Goal: Task Accomplishment & Management: Use online tool/utility

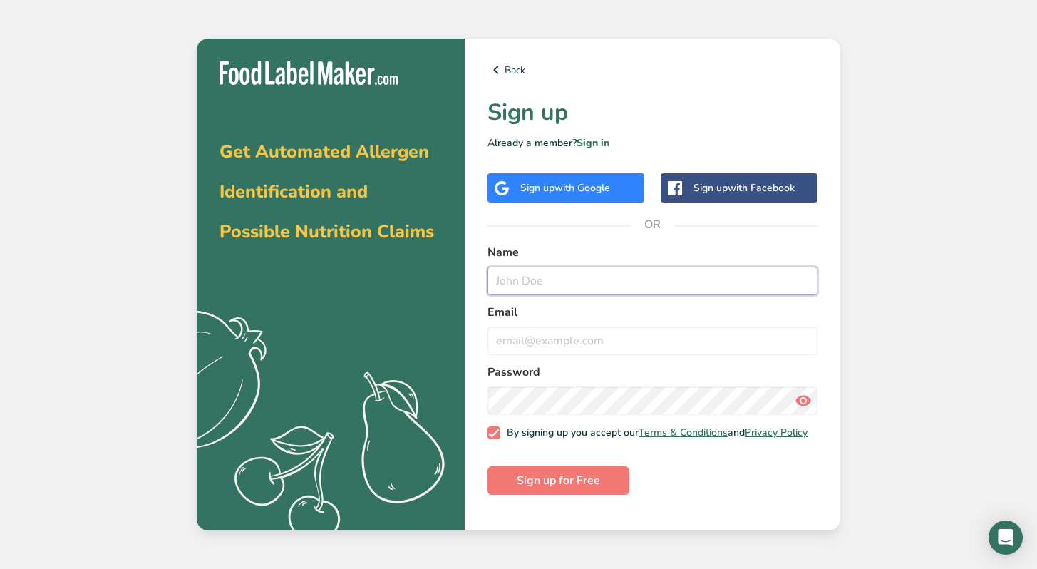
click at [550, 280] on input "text" at bounding box center [653, 281] width 330 height 29
type input "[PERSON_NAME]"
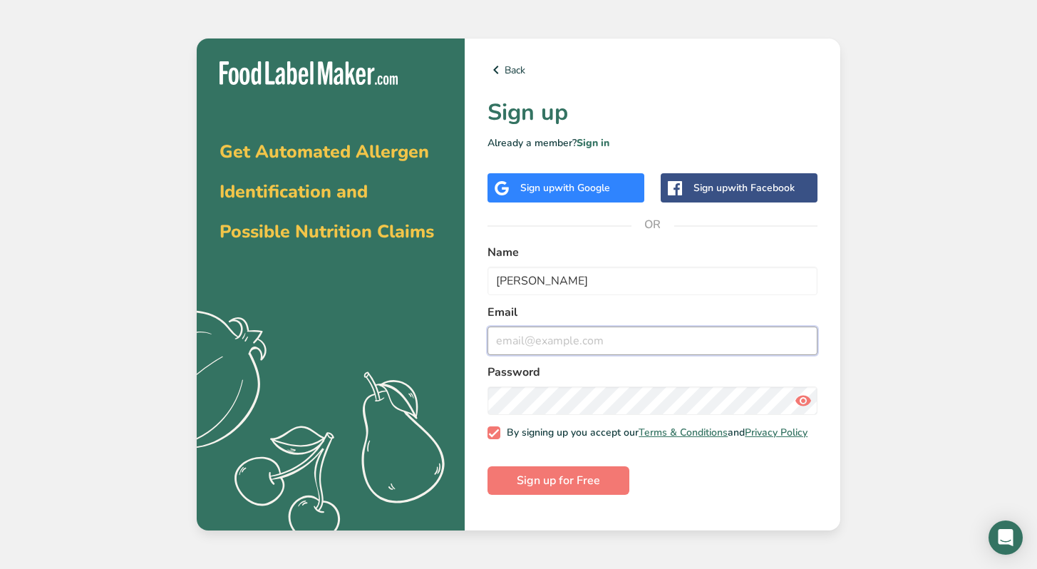
click at [553, 345] on input "email" at bounding box center [653, 340] width 330 height 29
type input "[EMAIL_ADDRESS][DOMAIN_NAME]"
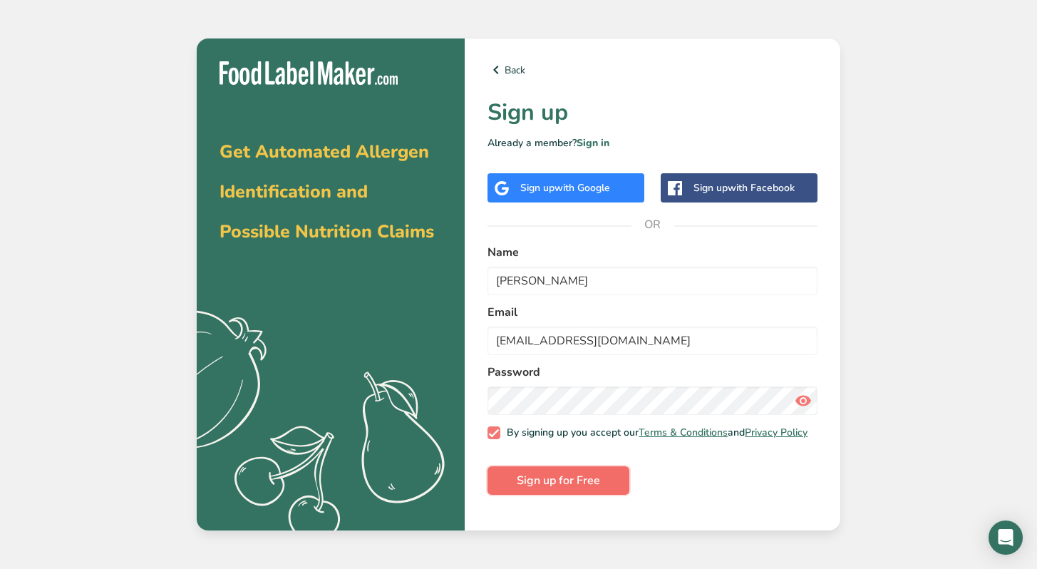
click at [555, 489] on span "Sign up for Free" at bounding box center [558, 480] width 83 height 17
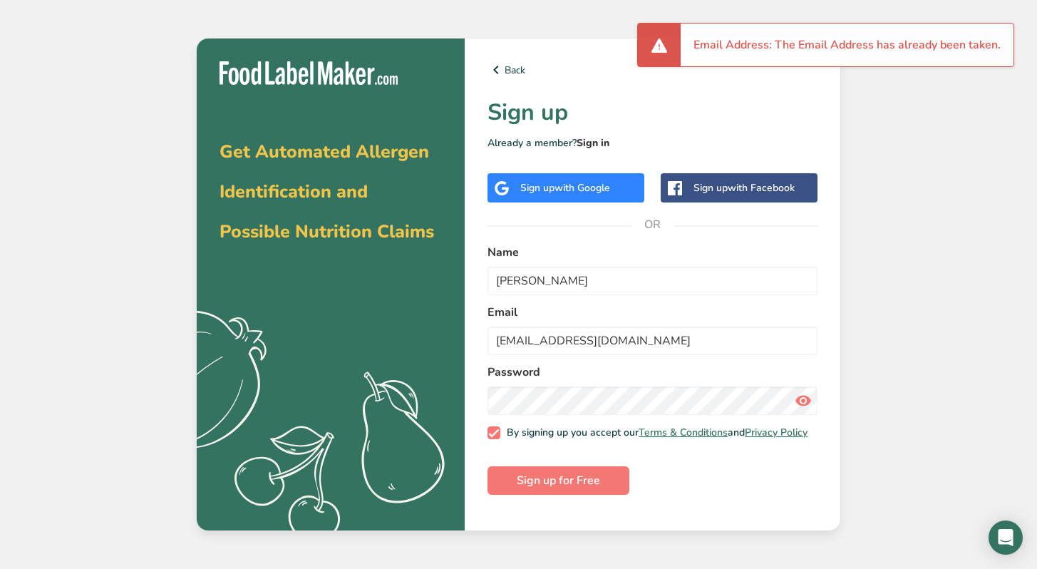
click at [592, 148] on link "Sign in" at bounding box center [593, 143] width 33 height 14
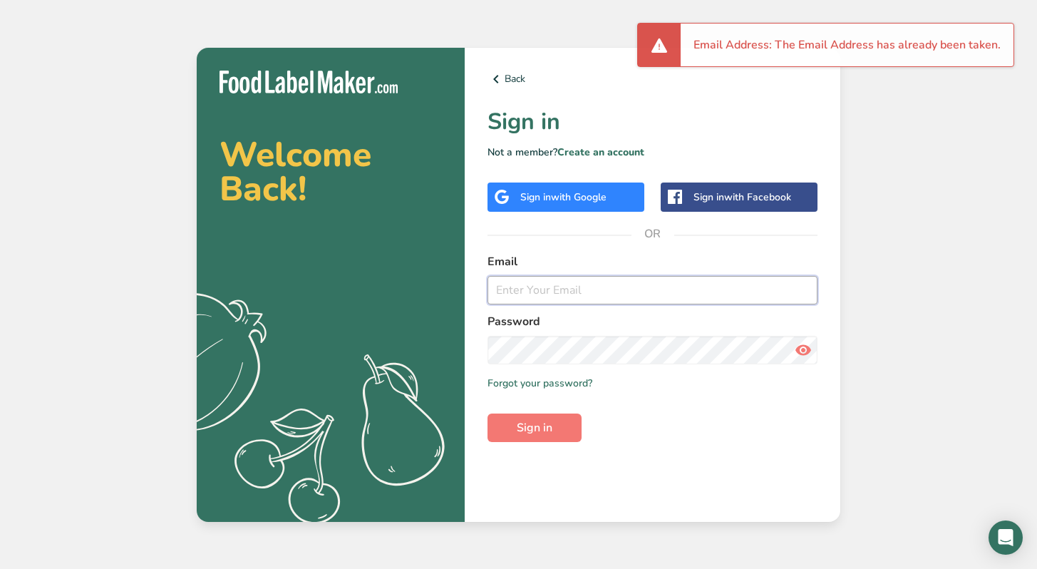
type input "[EMAIL_ADDRESS][DOMAIN_NAME]"
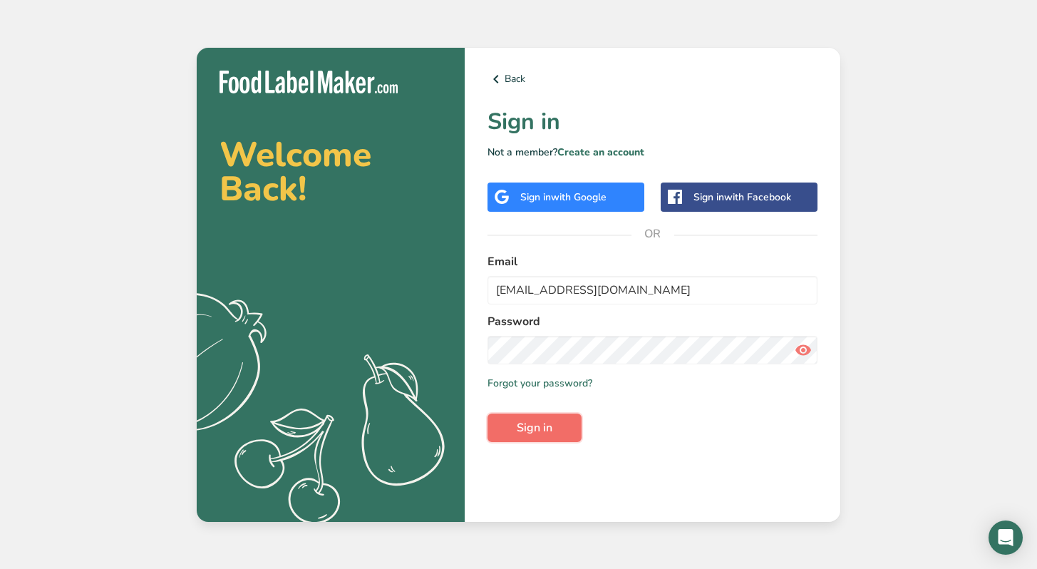
click at [528, 431] on span "Sign in" at bounding box center [535, 427] width 36 height 17
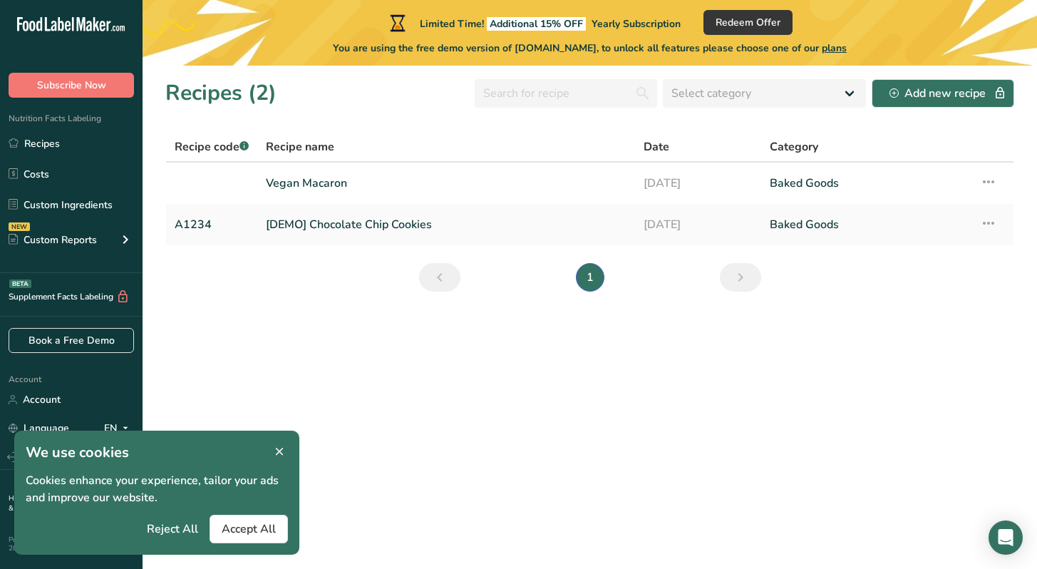
click at [280, 448] on icon at bounding box center [279, 452] width 13 height 20
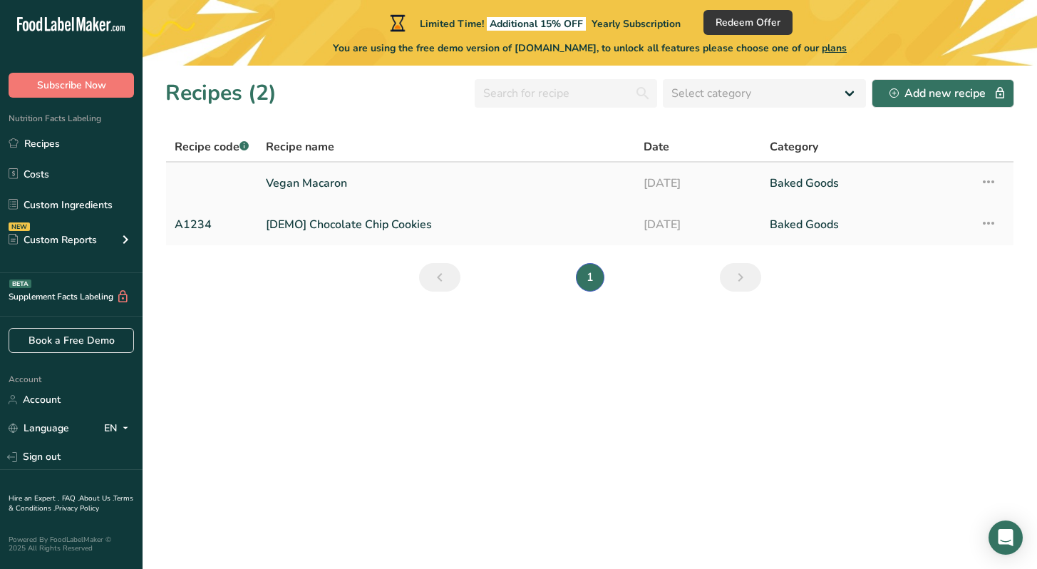
click at [559, 177] on link "Vegan Macaron" at bounding box center [446, 183] width 361 height 30
click at [392, 229] on link "[DEMO] Chocolate Chip Cookies" at bounding box center [446, 225] width 361 height 30
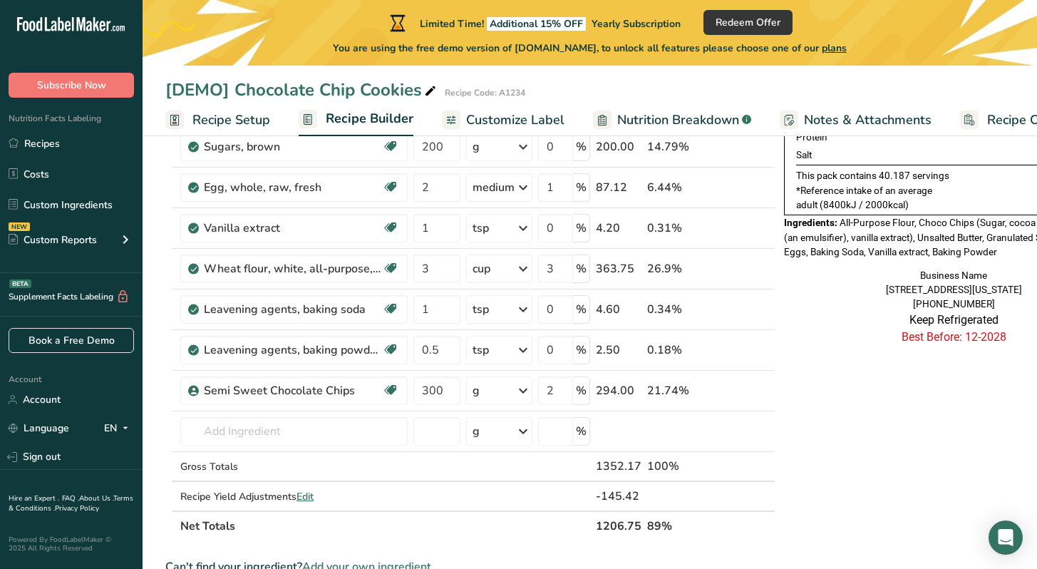
scroll to position [209, 0]
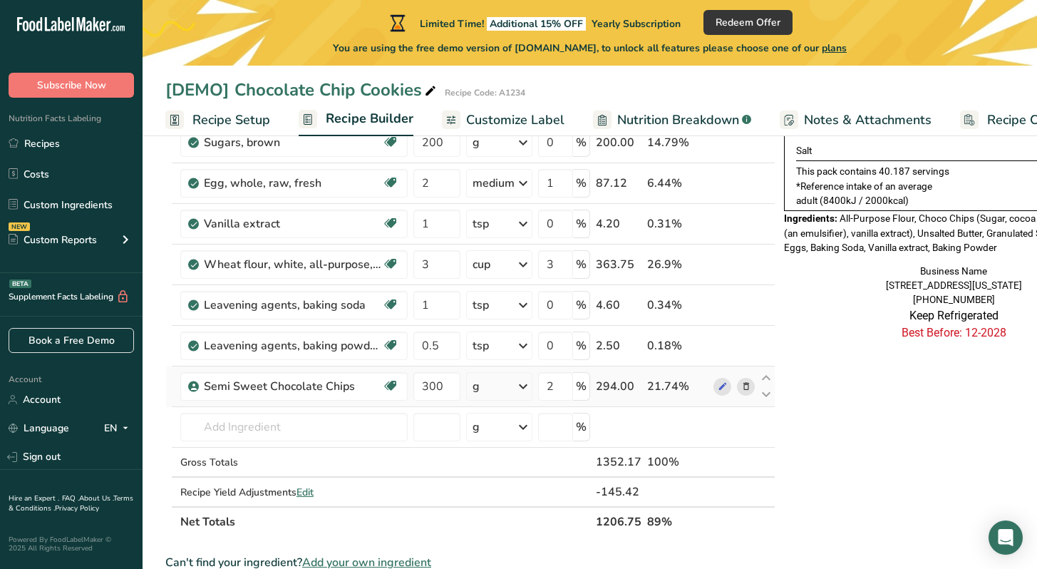
click at [748, 388] on icon at bounding box center [746, 386] width 10 height 15
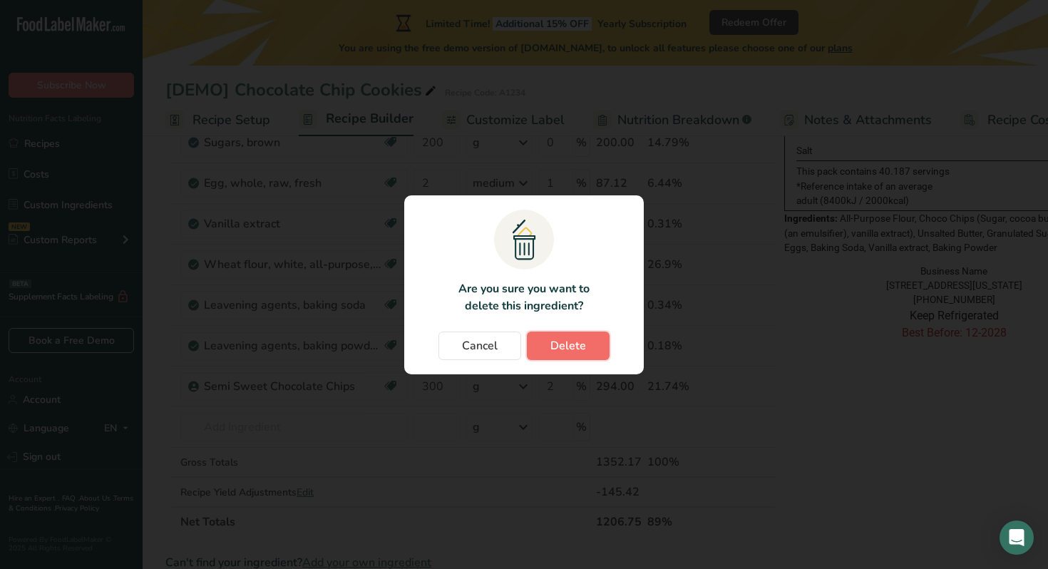
click at [571, 349] on span "Delete" at bounding box center [568, 345] width 36 height 17
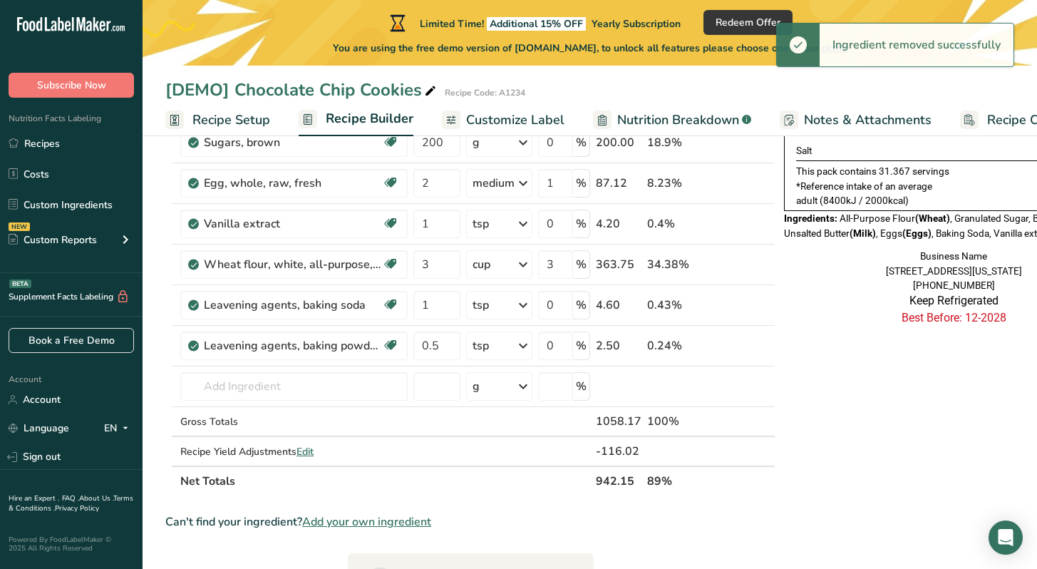
click at [240, 120] on span "Recipe Setup" at bounding box center [231, 119] width 78 height 19
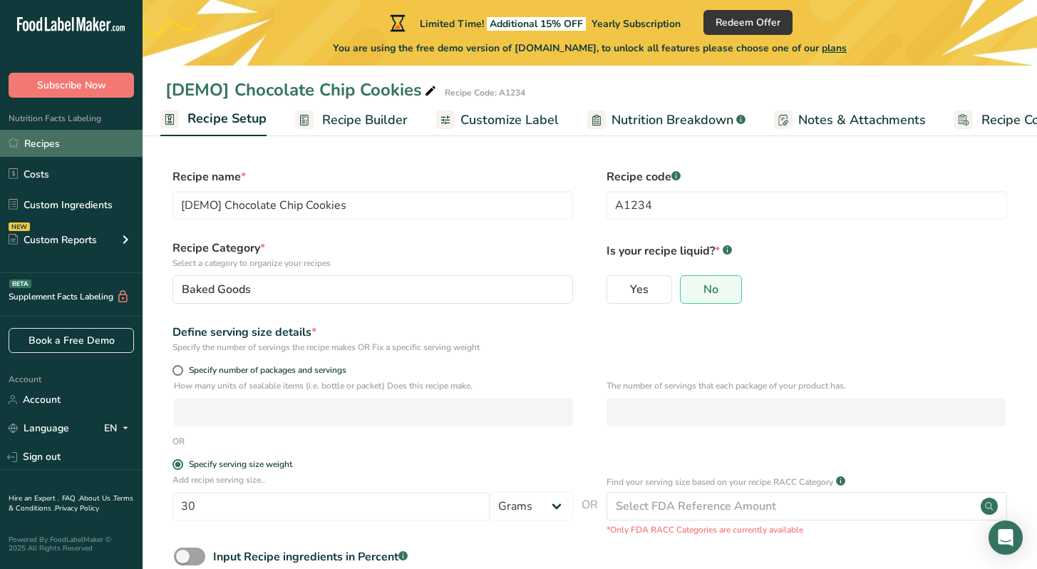
click at [61, 150] on link "Recipes" at bounding box center [71, 143] width 143 height 27
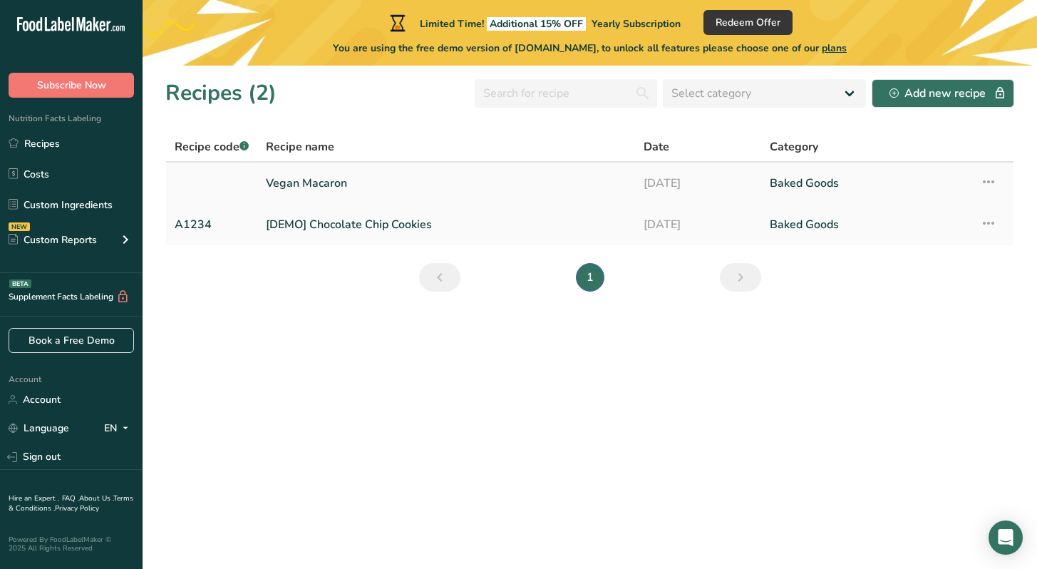
click at [989, 178] on icon at bounding box center [988, 182] width 17 height 26
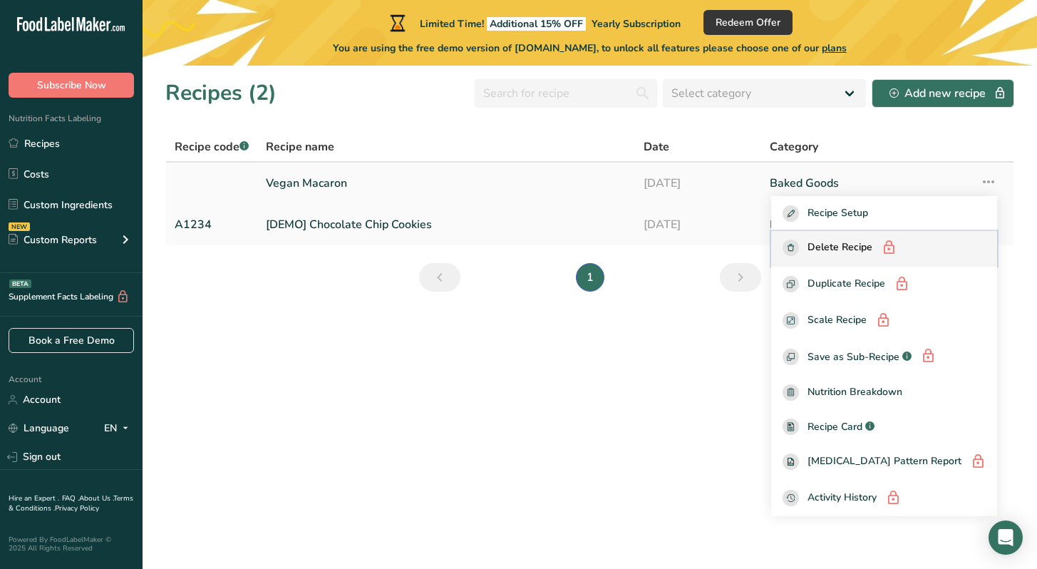
click at [873, 247] on span "Delete Recipe" at bounding box center [840, 249] width 65 height 18
click at [683, 314] on section "Recipes (2) Select category All Baked Goods [GEOGRAPHIC_DATA] Confectionery Coo…" at bounding box center [590, 317] width 895 height 503
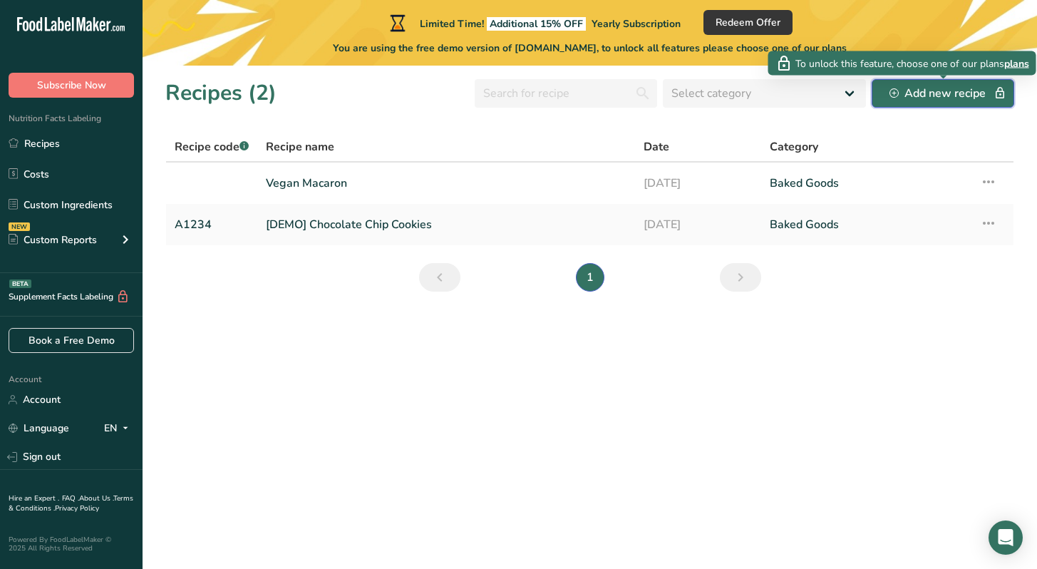
click at [927, 91] on div "Add new recipe" at bounding box center [943, 93] width 107 height 17
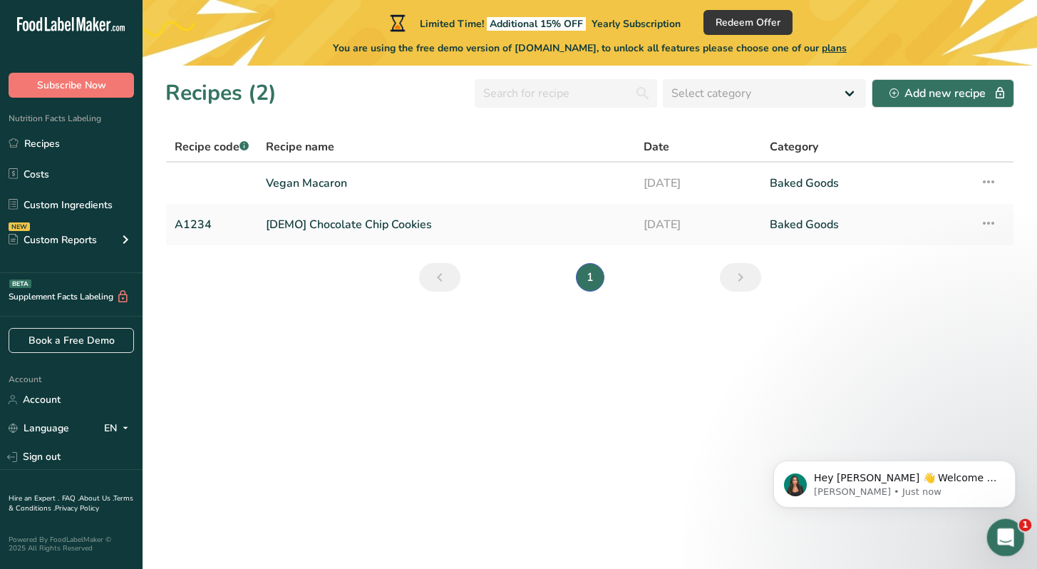
click at [1000, 535] on icon "Open Intercom Messenger" at bounding box center [1004, 536] width 24 height 24
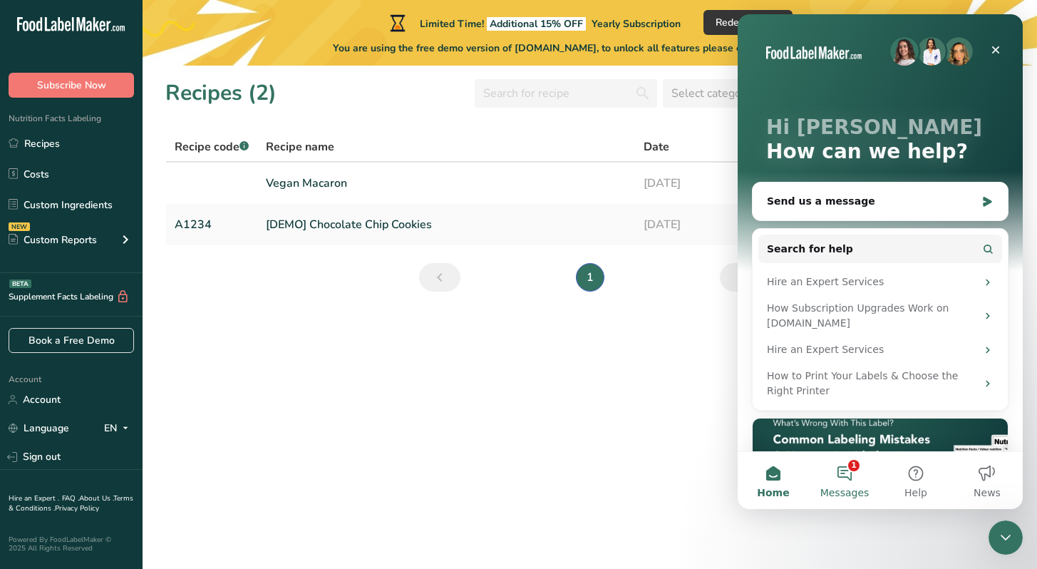
click at [839, 480] on button "1 Messages" at bounding box center [844, 480] width 71 height 57
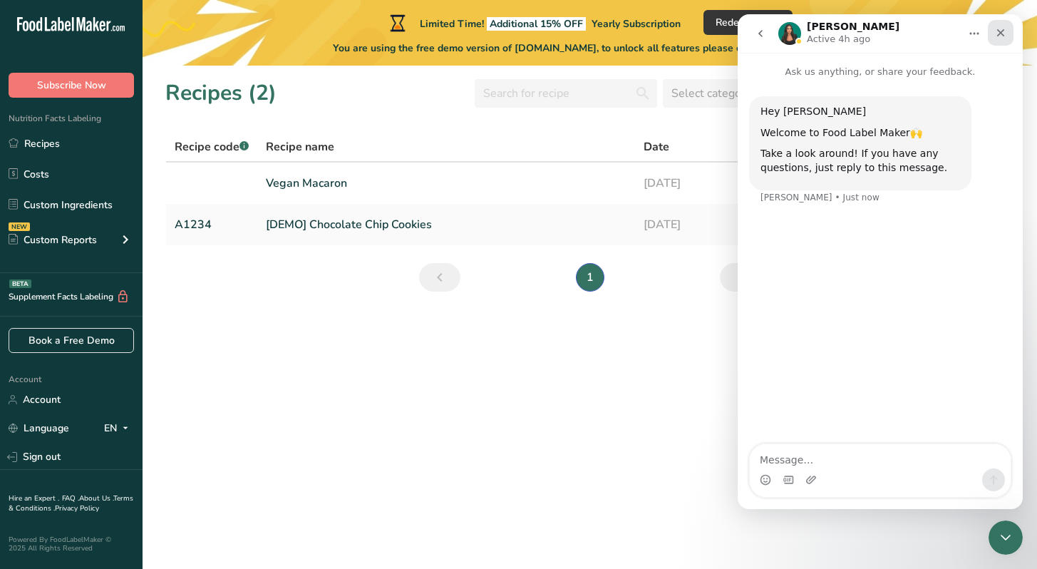
click at [1000, 32] on icon "Close" at bounding box center [1001, 33] width 8 height 8
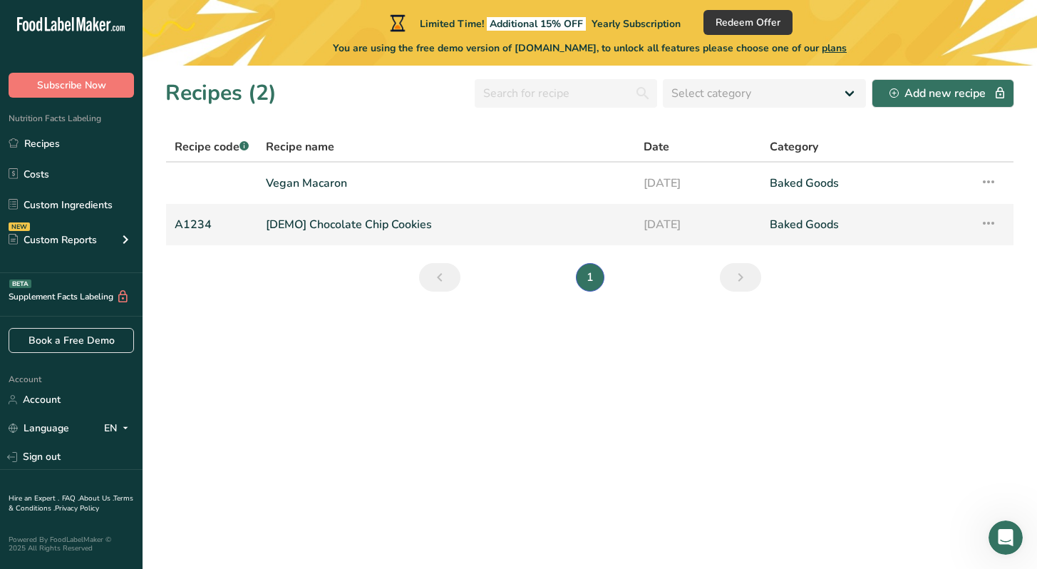
click at [989, 224] on icon at bounding box center [988, 223] width 17 height 26
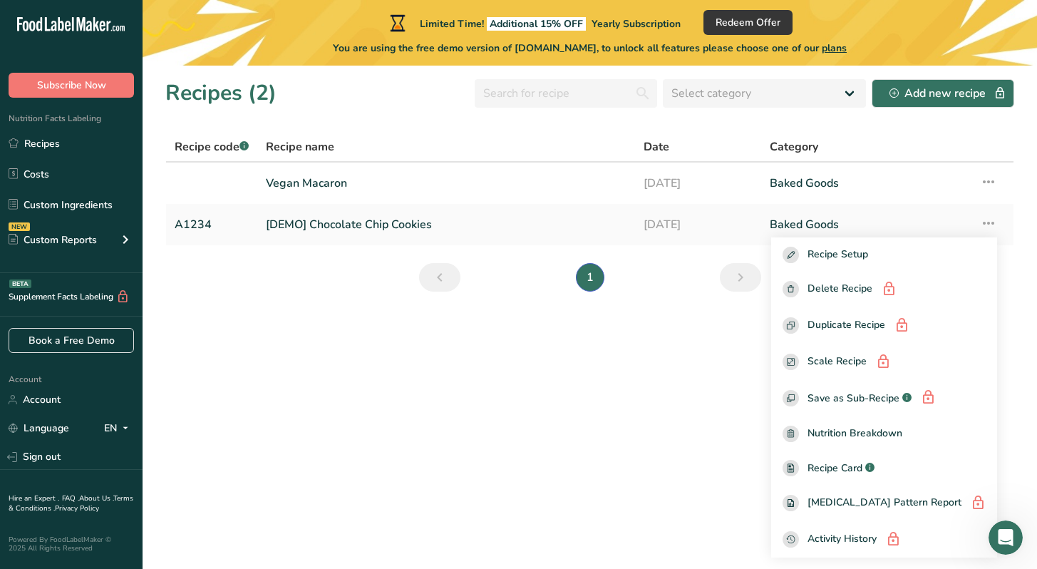
click at [548, 350] on section "Recipes (2) Select category All Baked Goods [GEOGRAPHIC_DATA] Confectionery Coo…" at bounding box center [590, 317] width 895 height 503
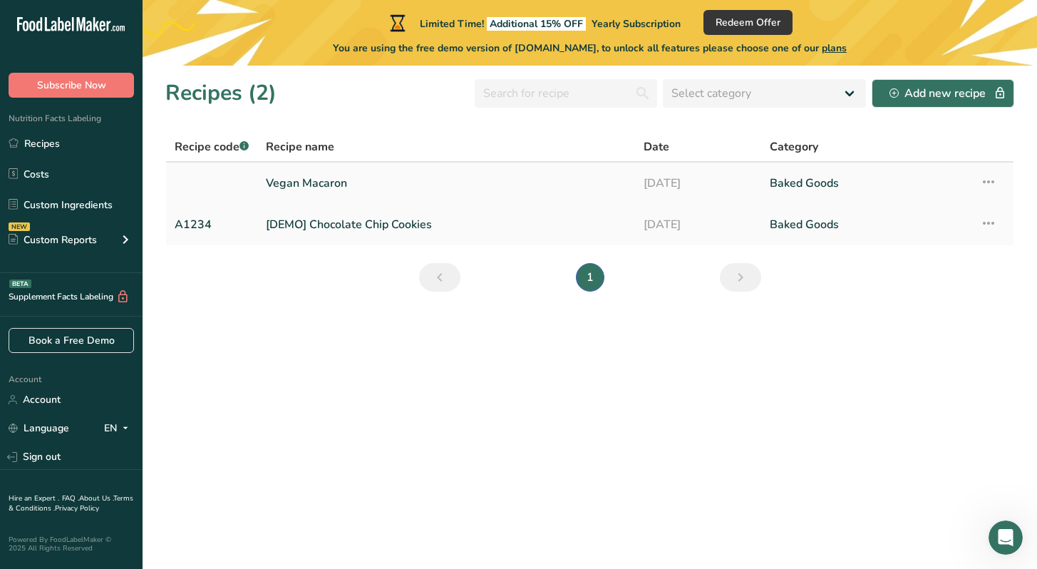
click at [520, 192] on link "Vegan Macaron" at bounding box center [446, 183] width 361 height 30
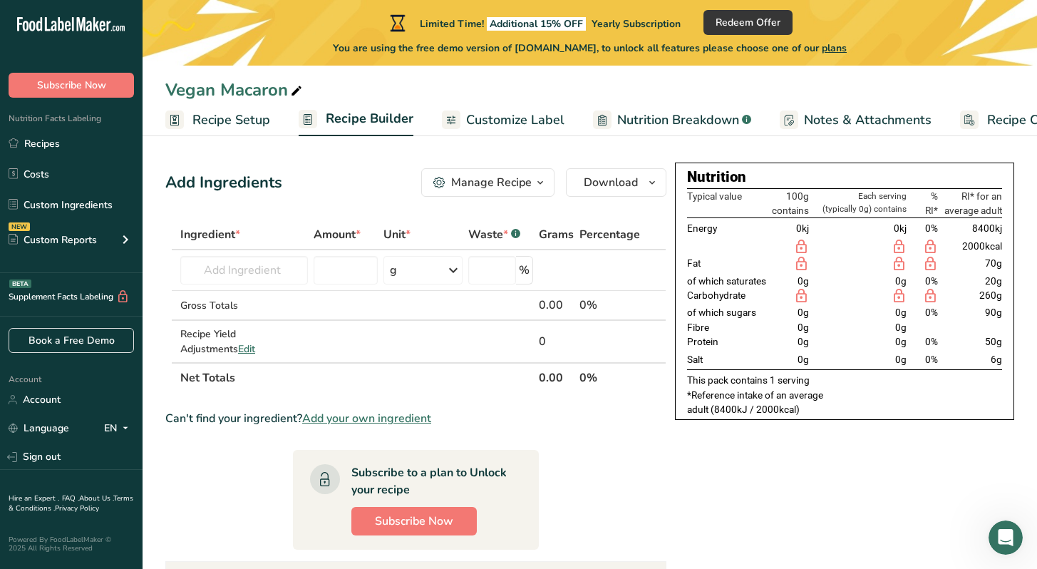
click at [233, 114] on span "Recipe Setup" at bounding box center [231, 119] width 78 height 19
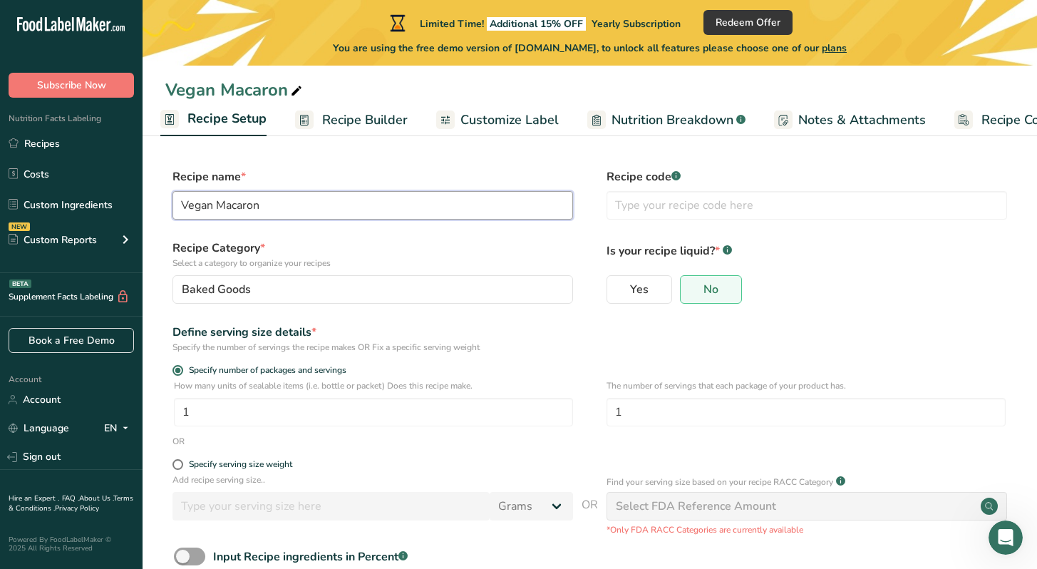
click at [366, 208] on input "Vegan Macaron" at bounding box center [373, 205] width 401 height 29
drag, startPoint x: 305, startPoint y: 207, endPoint x: 106, endPoint y: 193, distance: 199.4
click at [106, 193] on div ".a-20{fill:#fff;} Subscribe Now Nutrition Facts Labeling Recipes Costs Custom I…" at bounding box center [518, 328] width 1037 height 657
type input "Black Forest Tart"
click at [348, 411] on input "1" at bounding box center [373, 412] width 399 height 29
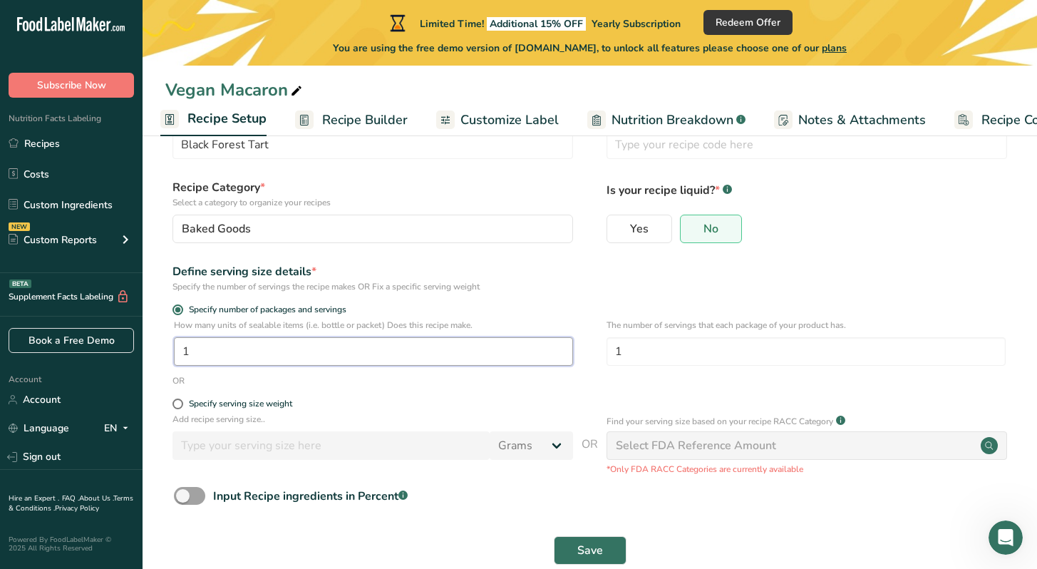
scroll to position [67, 0]
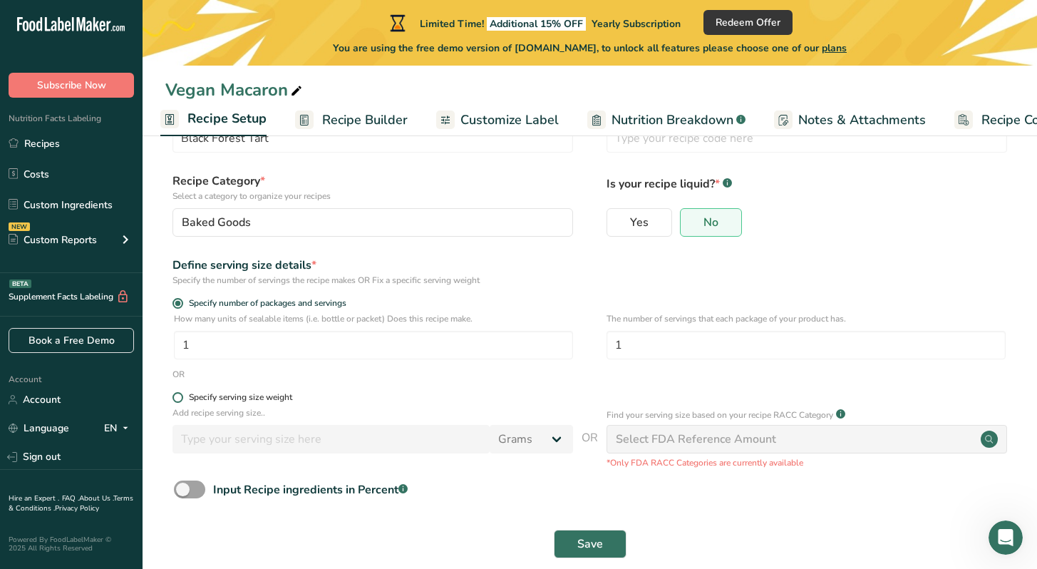
click at [218, 397] on div "Specify serving size weight" at bounding box center [240, 397] width 103 height 11
click at [182, 397] on input "Specify serving size weight" at bounding box center [177, 397] width 9 height 9
radio input "true"
radio input "false"
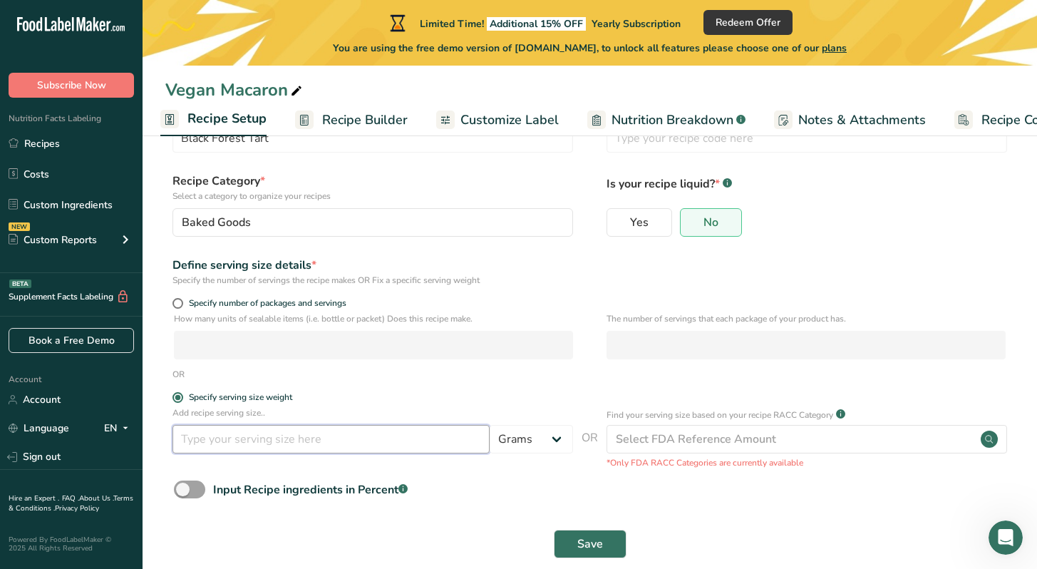
click at [229, 436] on input "number" at bounding box center [331, 439] width 317 height 29
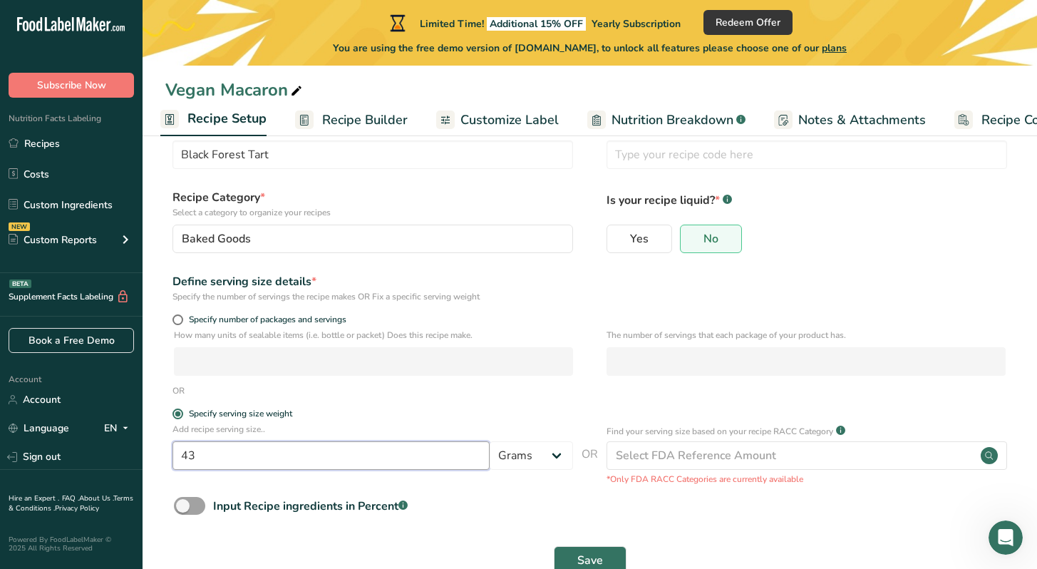
scroll to position [52, 0]
type input "43"
click at [575, 546] on button "Save" at bounding box center [590, 559] width 73 height 29
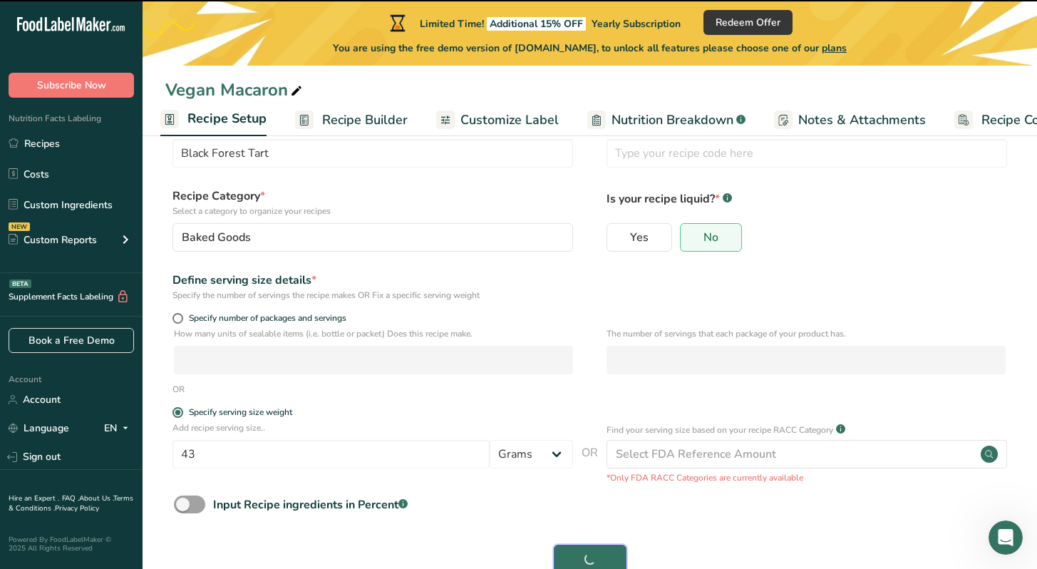
type input "Black Forest Tart"
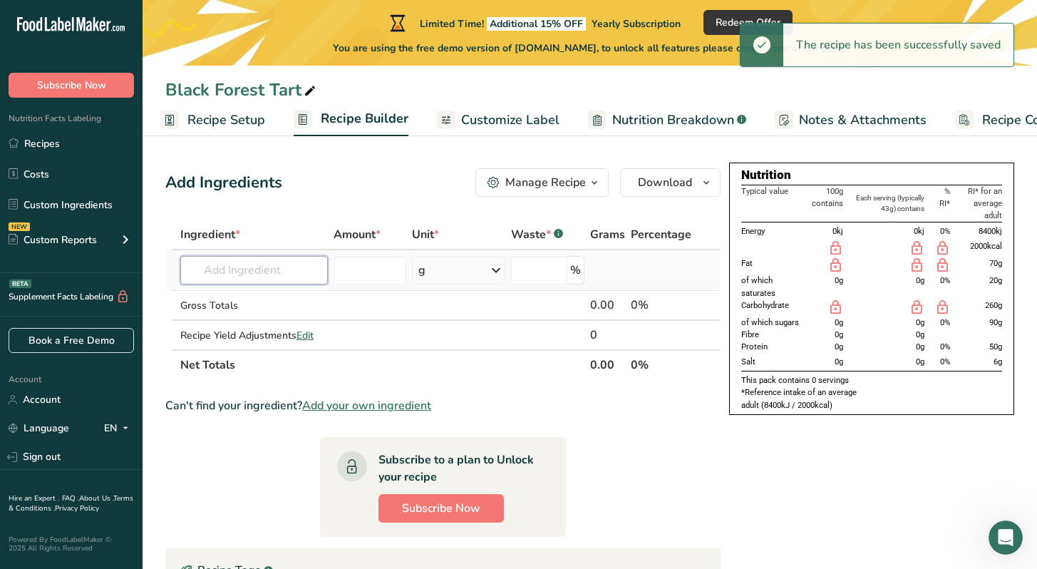
click at [269, 267] on input "text" at bounding box center [254, 270] width 148 height 29
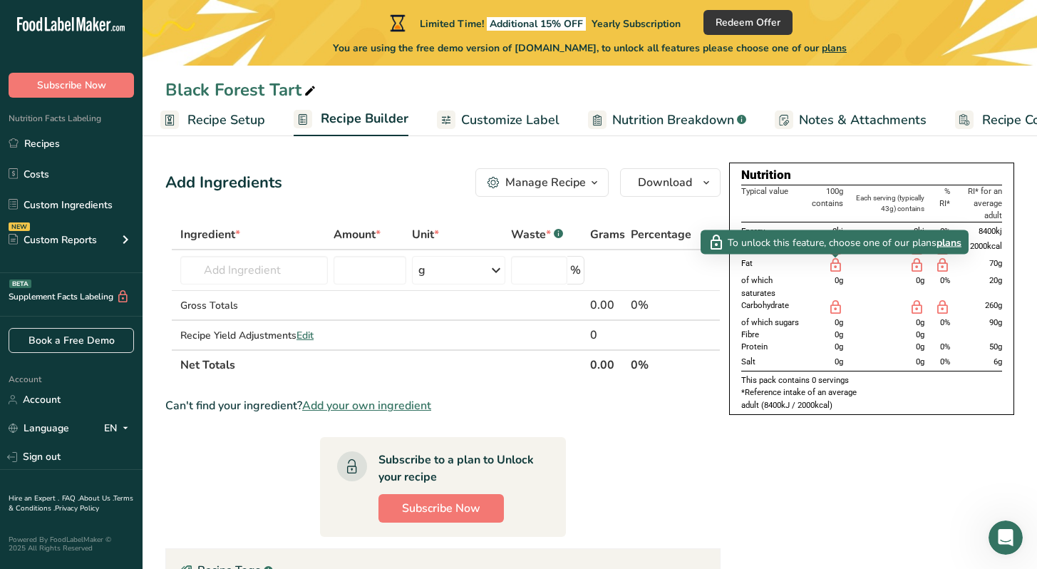
click at [835, 269] on icon at bounding box center [836, 266] width 16 height 18
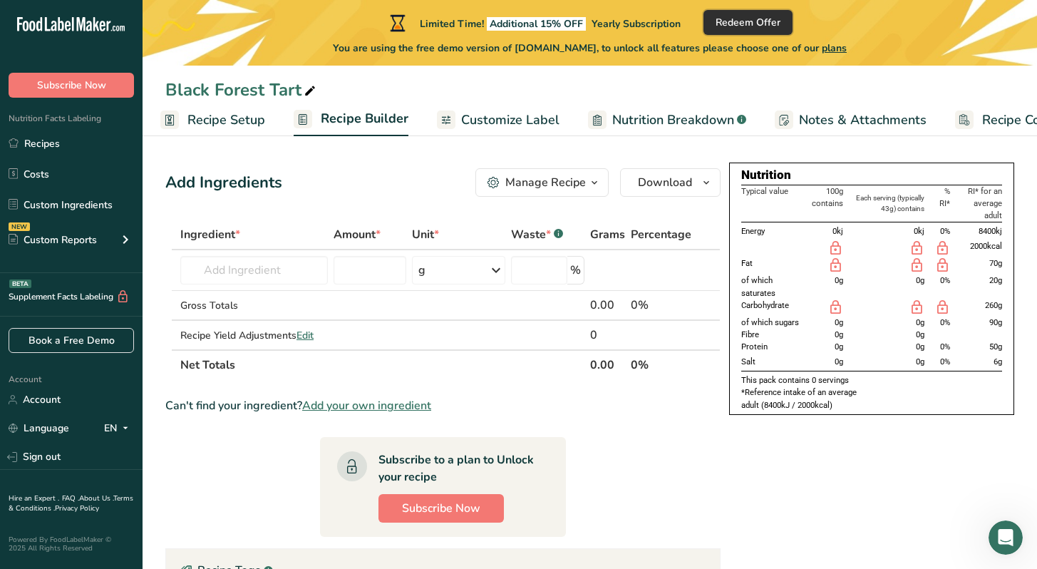
click at [780, 19] on span "Redeem Offer" at bounding box center [748, 22] width 65 height 15
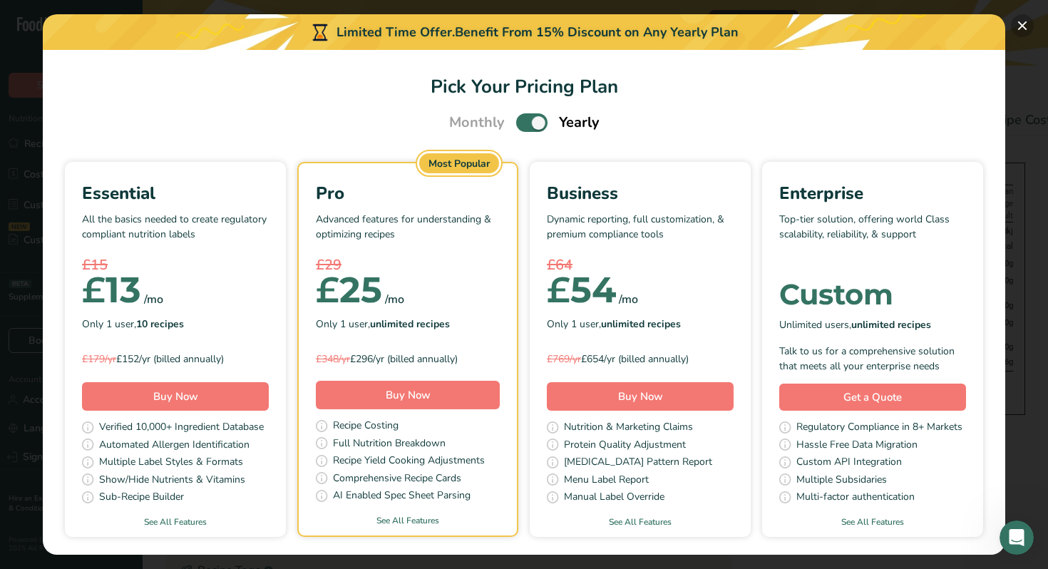
click at [1014, 25] on button "Pick Your Pricing Plan Modal" at bounding box center [1022, 25] width 23 height 23
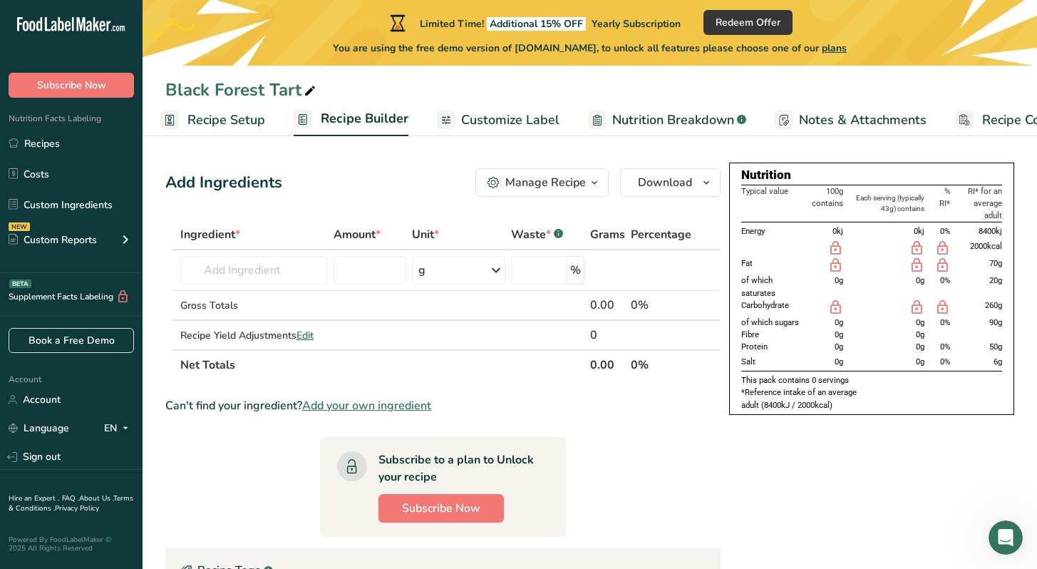
click at [244, 118] on span "Recipe Setup" at bounding box center [226, 119] width 78 height 19
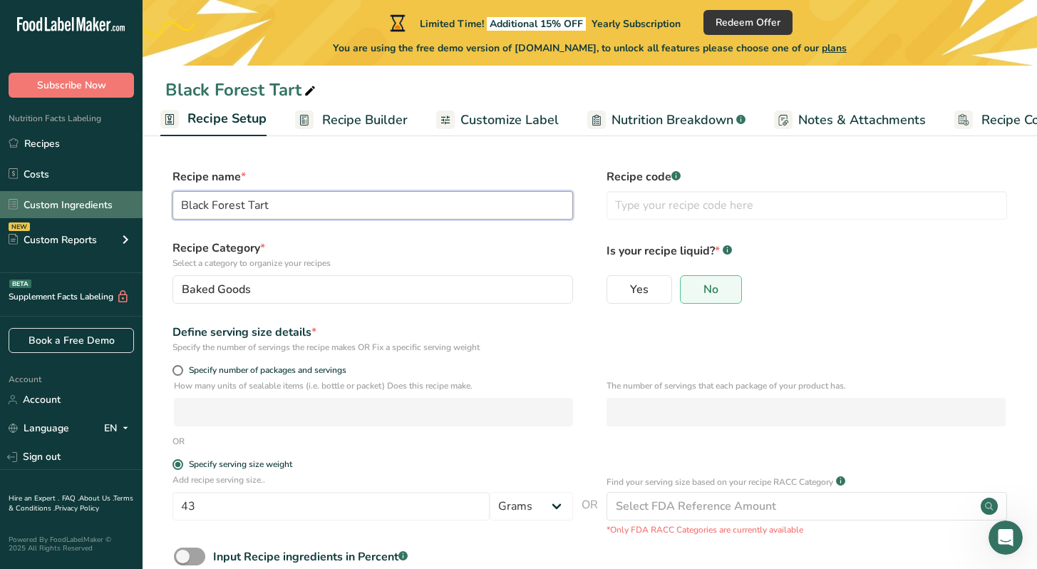
drag, startPoint x: 302, startPoint y: 201, endPoint x: 93, endPoint y: 199, distance: 208.9
click at [93, 199] on div ".a-20{fill:#fff;} Subscribe Now Nutrition Facts Labeling Recipes Costs Custom I…" at bounding box center [518, 328] width 1037 height 657
type input "Sweet pastry"
click at [319, 125] on link "Recipe Builder" at bounding box center [351, 120] width 113 height 32
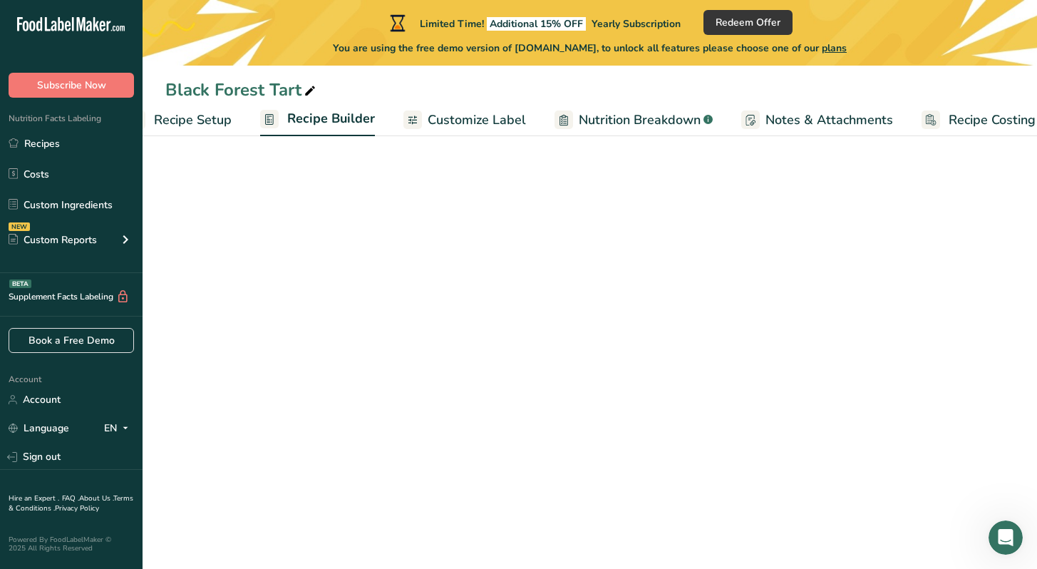
scroll to position [0, 59]
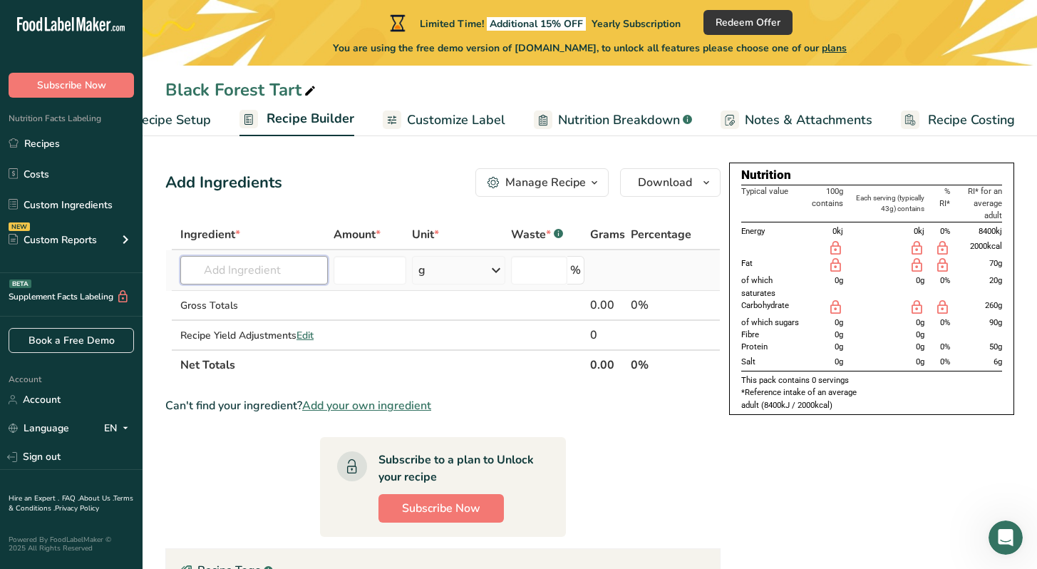
click at [246, 276] on input "text" at bounding box center [254, 270] width 148 height 29
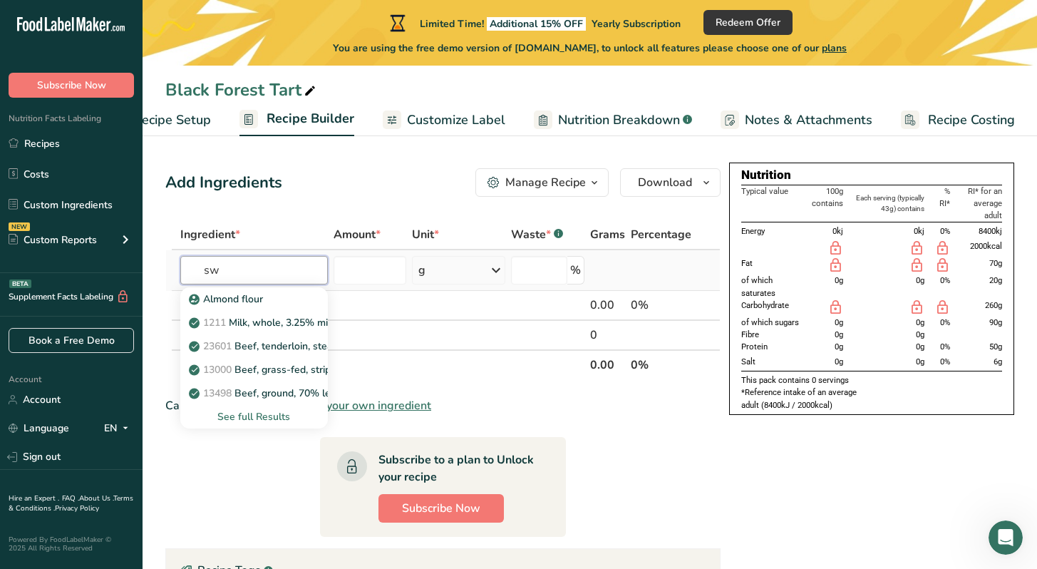
type input "s"
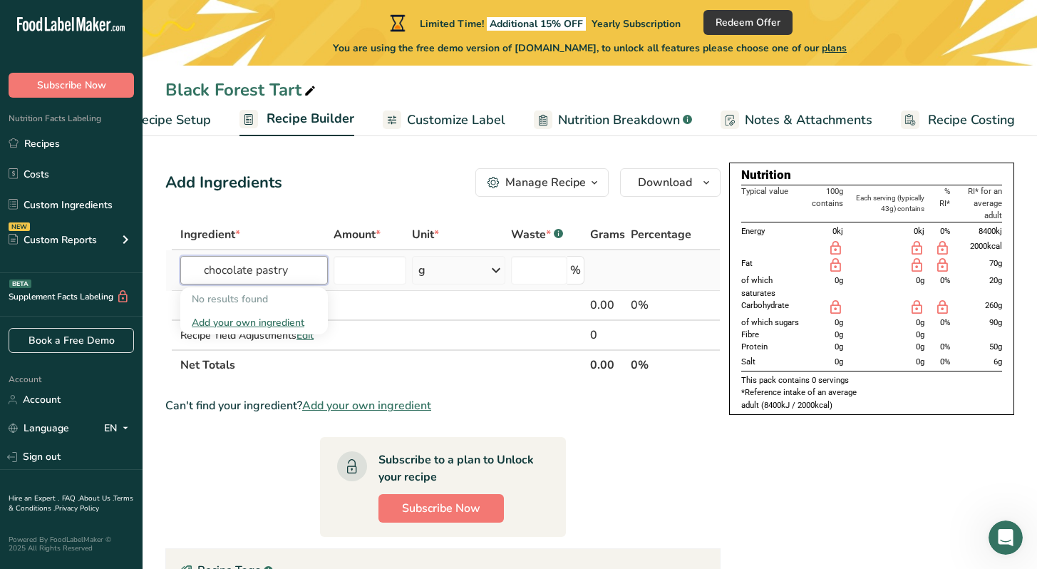
drag, startPoint x: 253, startPoint y: 269, endPoint x: 178, endPoint y: 262, distance: 75.2
click at [178, 262] on td "chocolate pastry No results found Add your own ingredient" at bounding box center [254, 270] width 153 height 41
drag, startPoint x: 238, startPoint y: 272, endPoint x: 151, endPoint y: 272, distance: 87.0
click at [151, 272] on section "Add Ingredients Manage Recipe Delete Recipe Duplicate Recipe Scale Recipe Save …" at bounding box center [590, 473] width 895 height 666
type input "pastry"
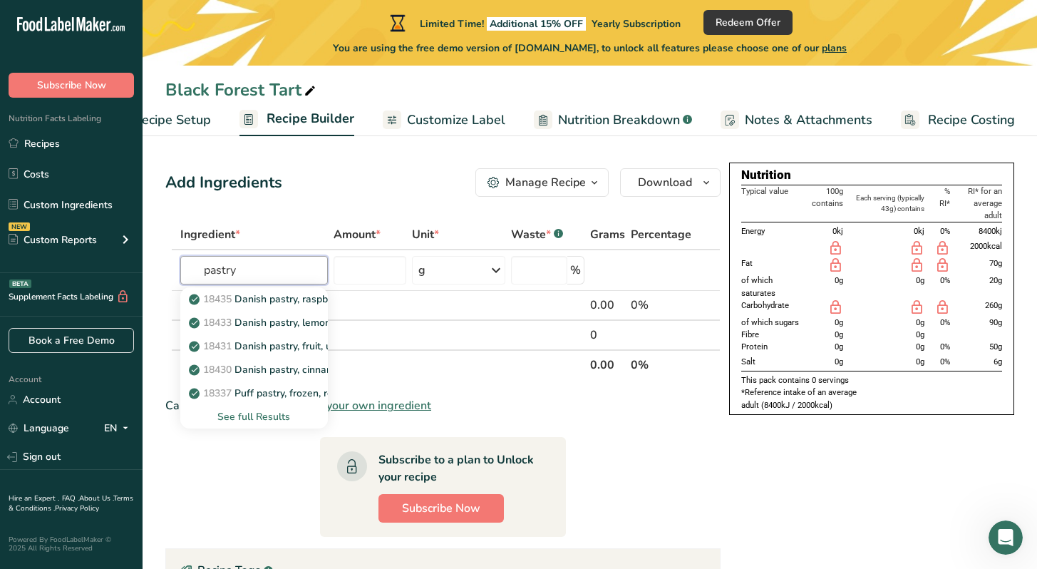
drag, startPoint x: 247, startPoint y: 272, endPoint x: 163, endPoint y: 264, distance: 84.5
click at [163, 264] on section "Add Ingredients Manage Recipe Delete Recipe Duplicate Recipe Scale Recipe Save …" at bounding box center [590, 473] width 895 height 666
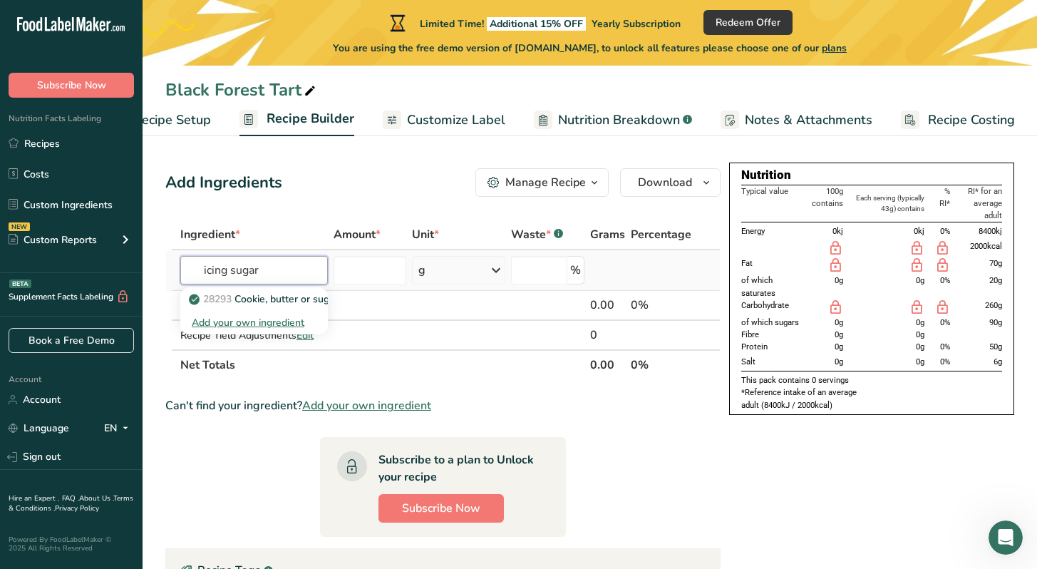
type input "icing sugar"
click at [230, 324] on div "Add your own ingredient" at bounding box center [254, 322] width 125 height 15
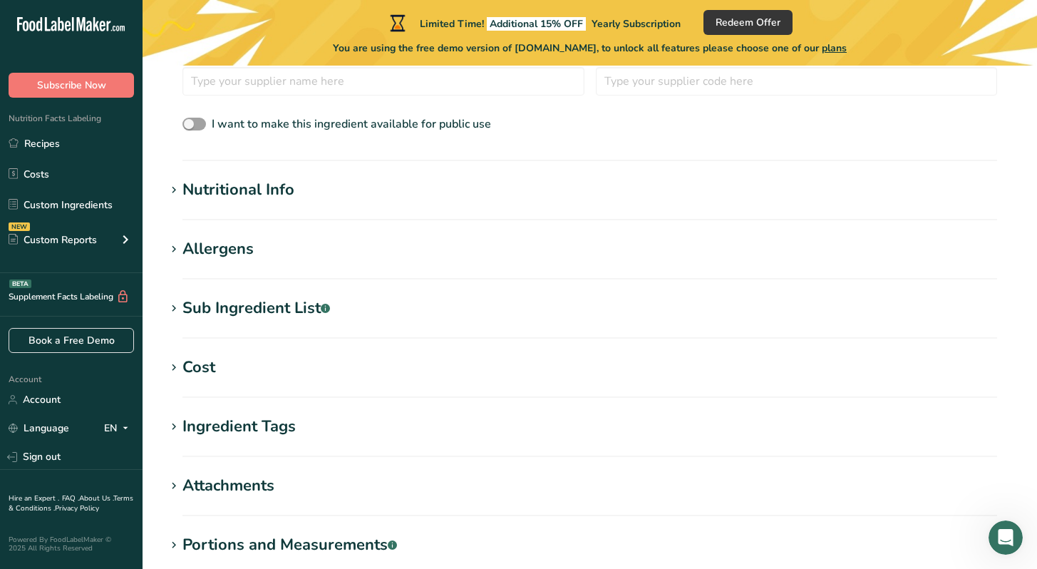
scroll to position [470, 0]
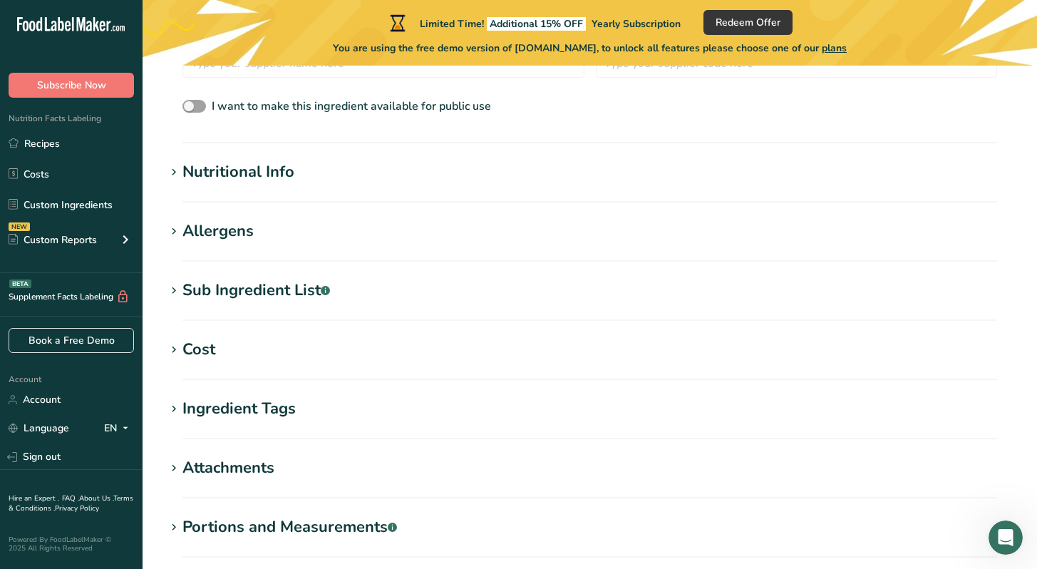
click at [257, 167] on div "Nutritional Info" at bounding box center [238, 172] width 112 height 24
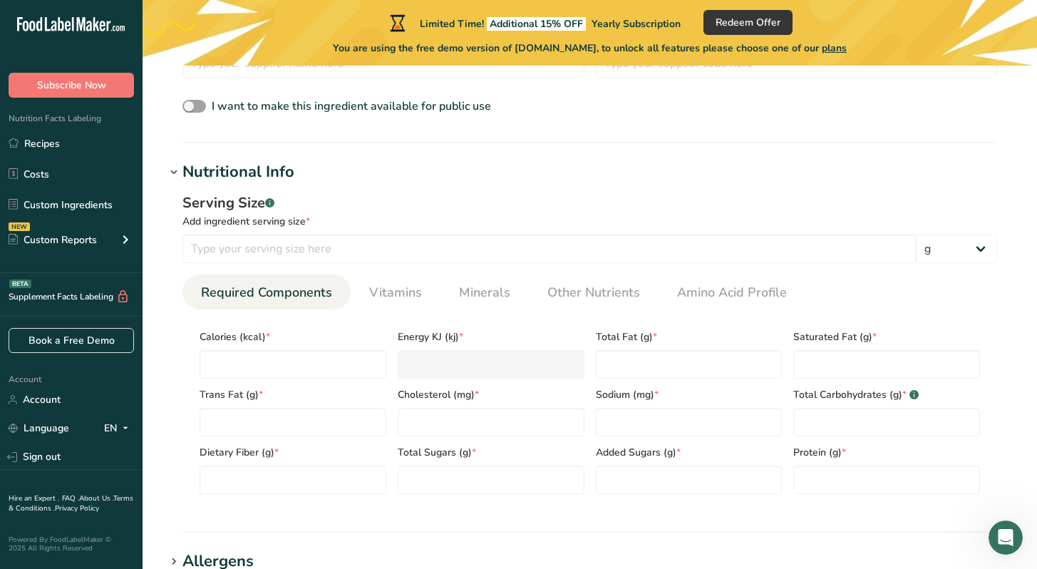
click at [257, 167] on div "Nutritional Info" at bounding box center [238, 172] width 112 height 24
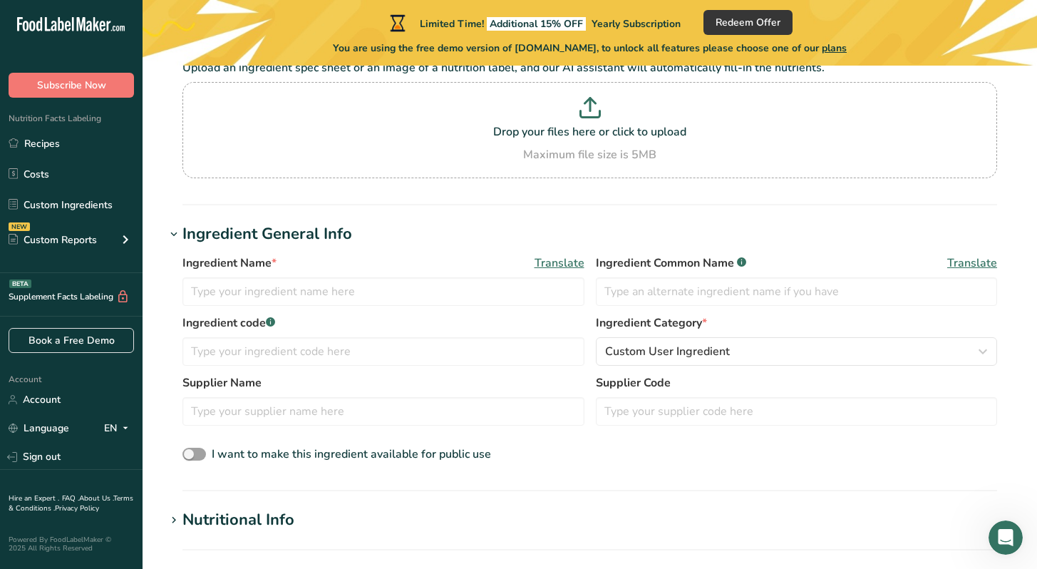
scroll to position [0, 0]
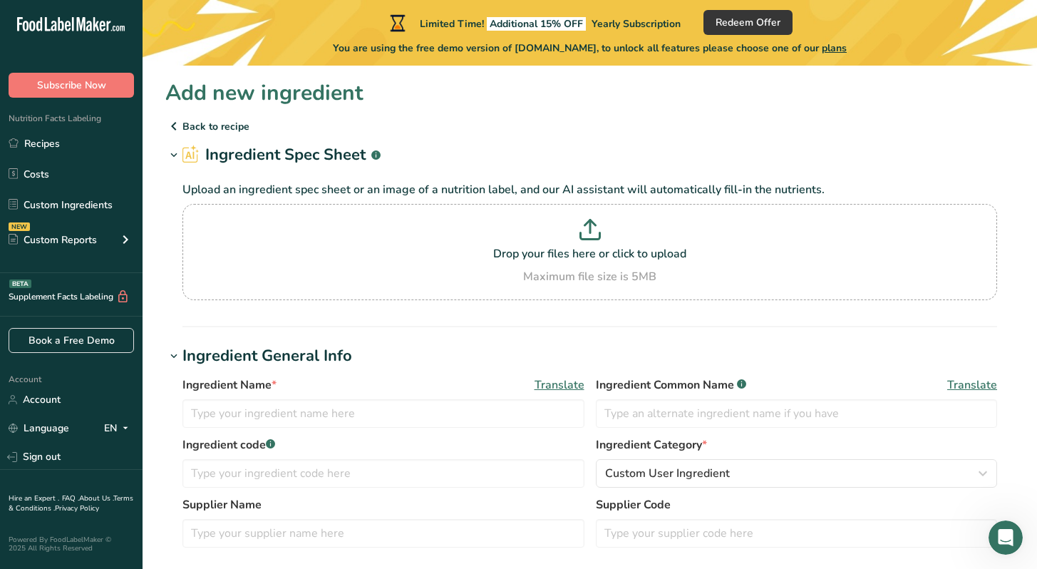
click at [180, 119] on icon at bounding box center [173, 126] width 17 height 26
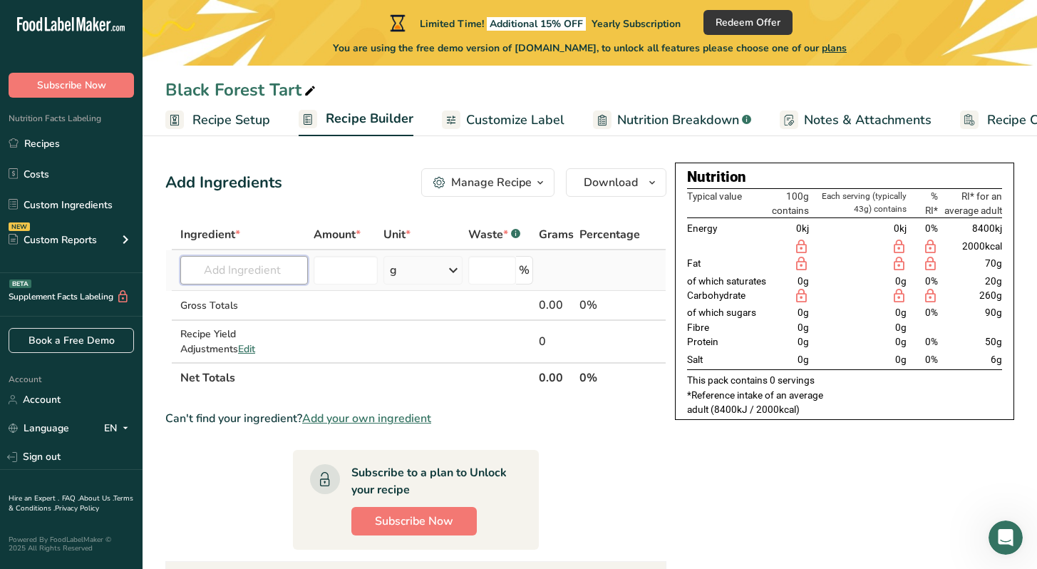
click at [279, 279] on input "text" at bounding box center [244, 270] width 128 height 29
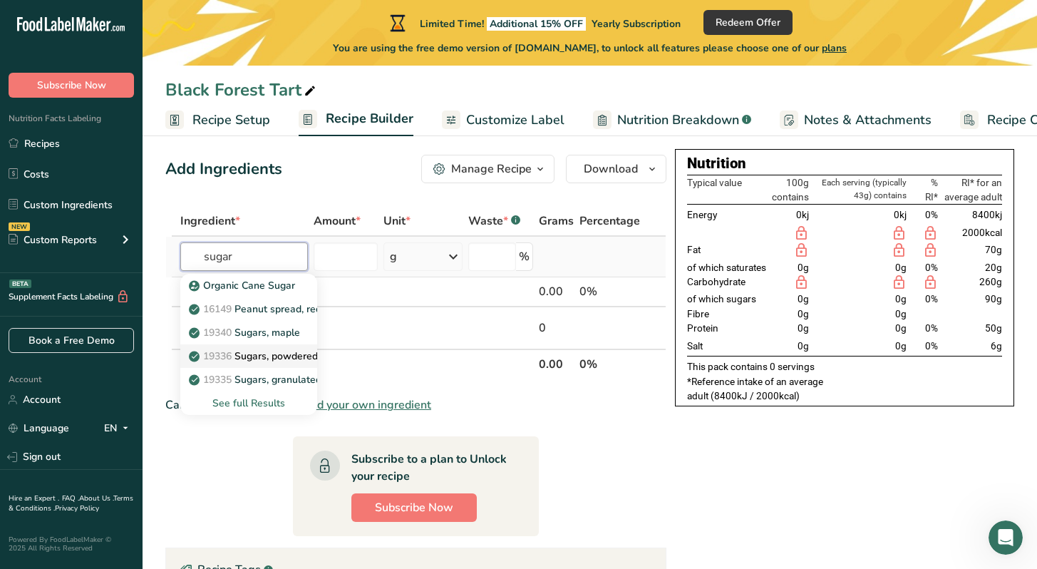
scroll to position [19, 0]
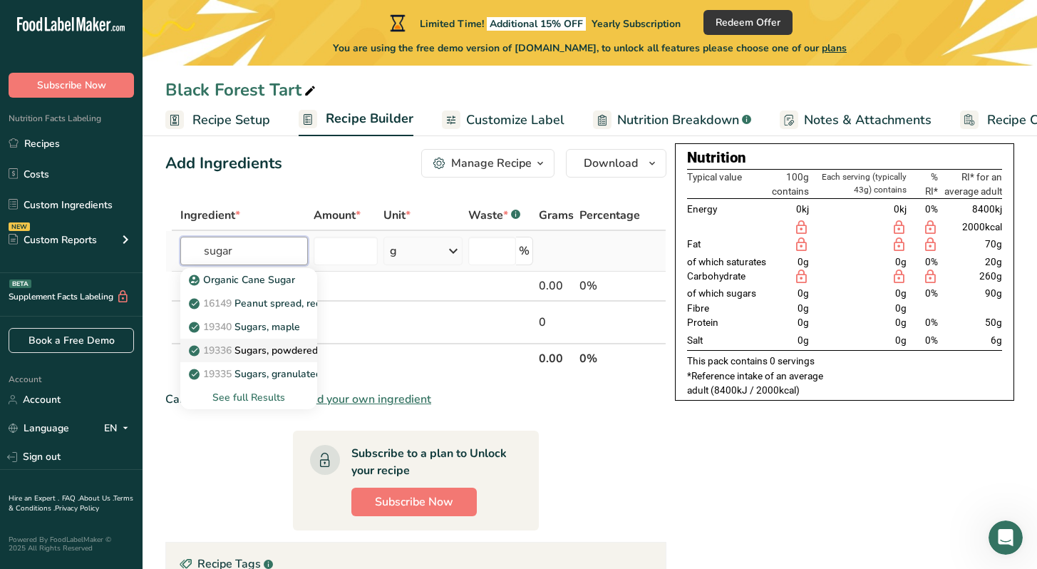
type input "sugar"
click at [282, 357] on p "19336 Sugars, powdered" at bounding box center [255, 350] width 126 height 15
type input "Sugars, powdered"
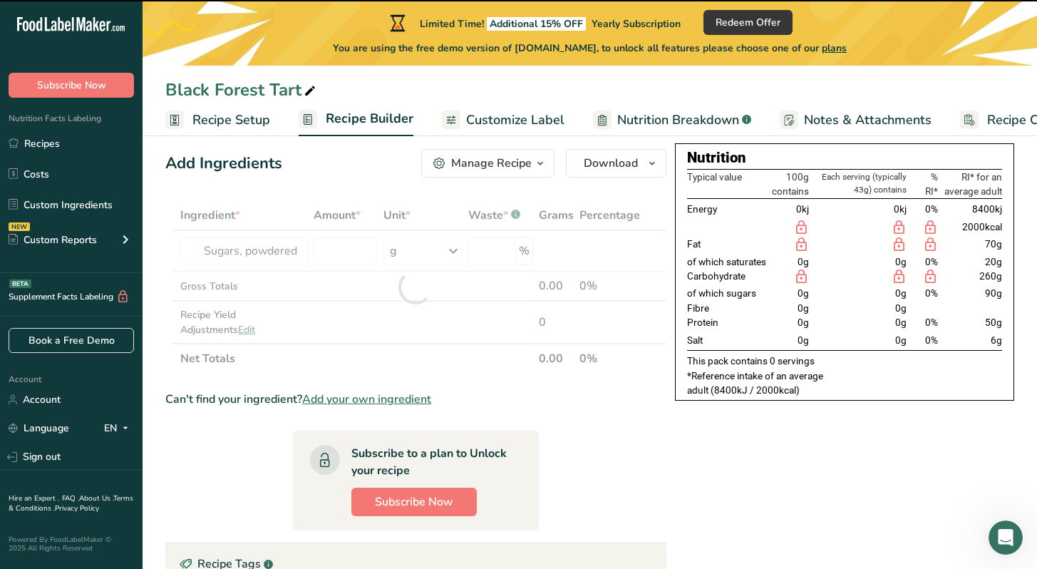
type input "0"
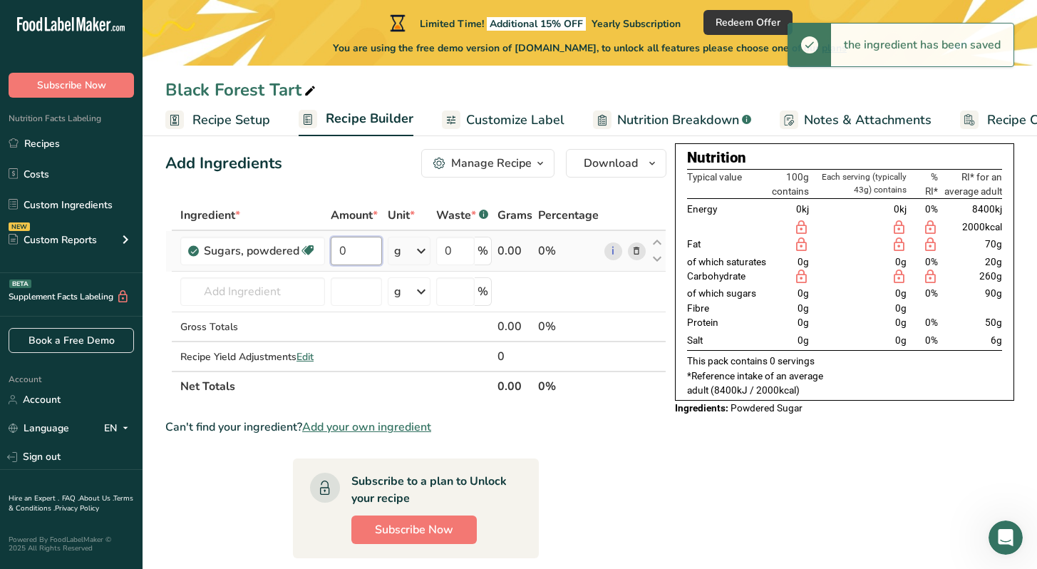
click at [359, 249] on input "0" at bounding box center [356, 251] width 51 height 29
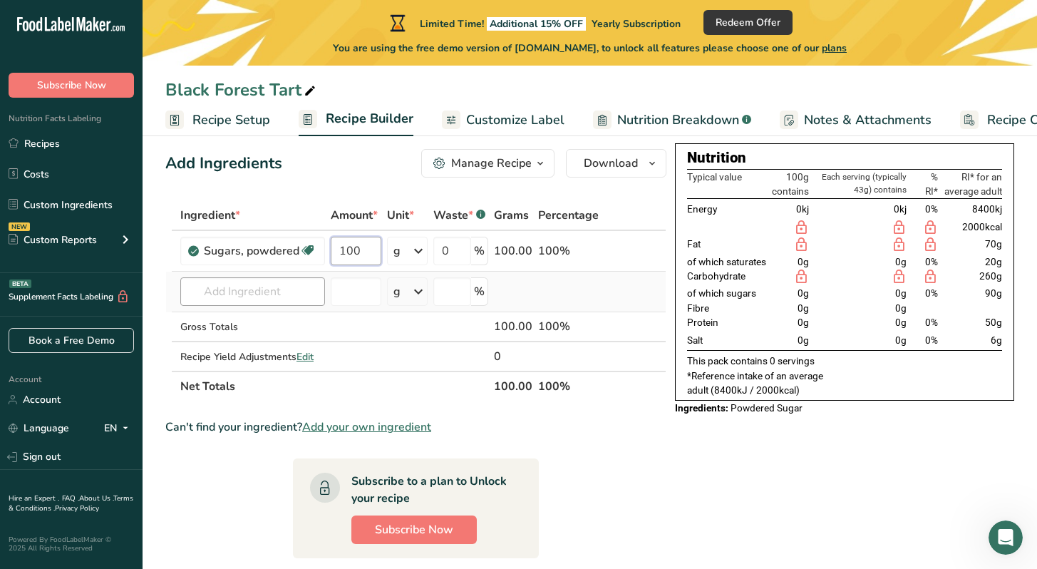
type input "100"
click at [272, 285] on div "Ingredient * Amount * Unit * Waste * .a-a{fill:#347362;}.b-a{fill:#fff;} Grams …" at bounding box center [415, 300] width 501 height 201
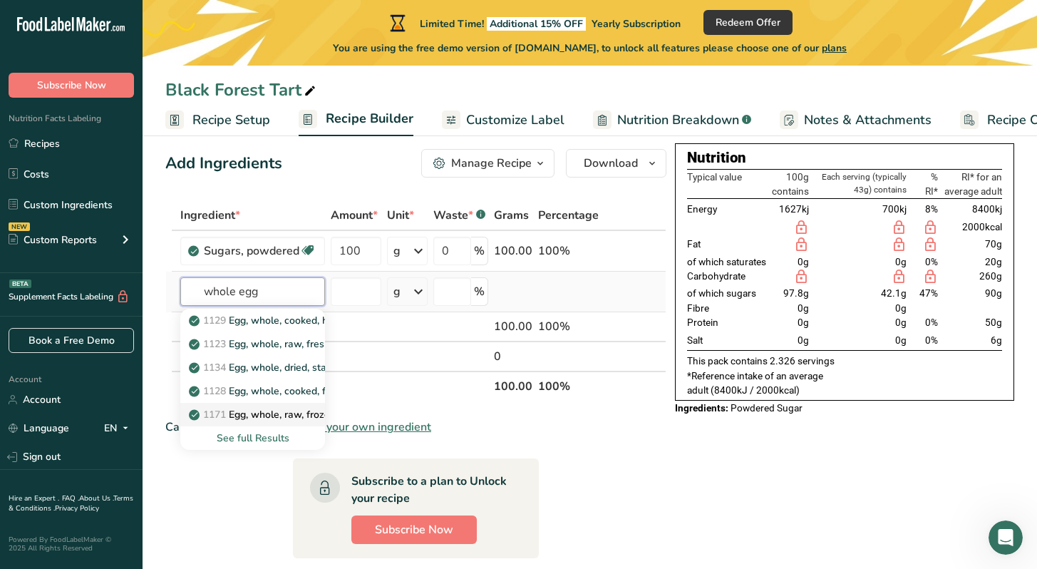
type input "whole egg"
click at [287, 416] on p "1171 Egg, whole, raw, frozen, pasteurized (Includes foods for USDA's Food Distr…" at bounding box center [420, 414] width 457 height 15
type input "Egg, whole, raw, frozen, pasteurized (Includes foods for USDA's Food Distributi…"
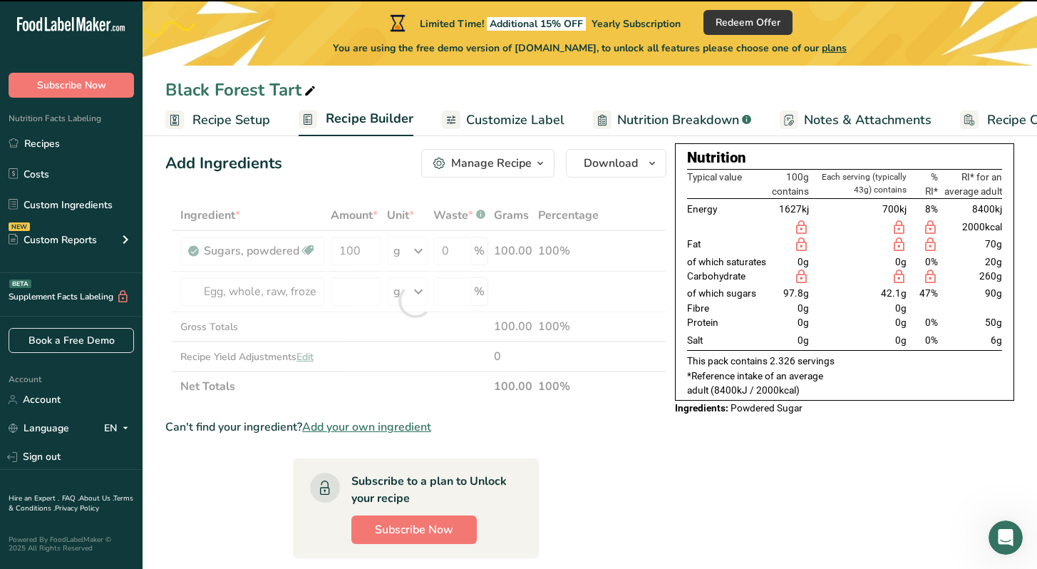
type input "0"
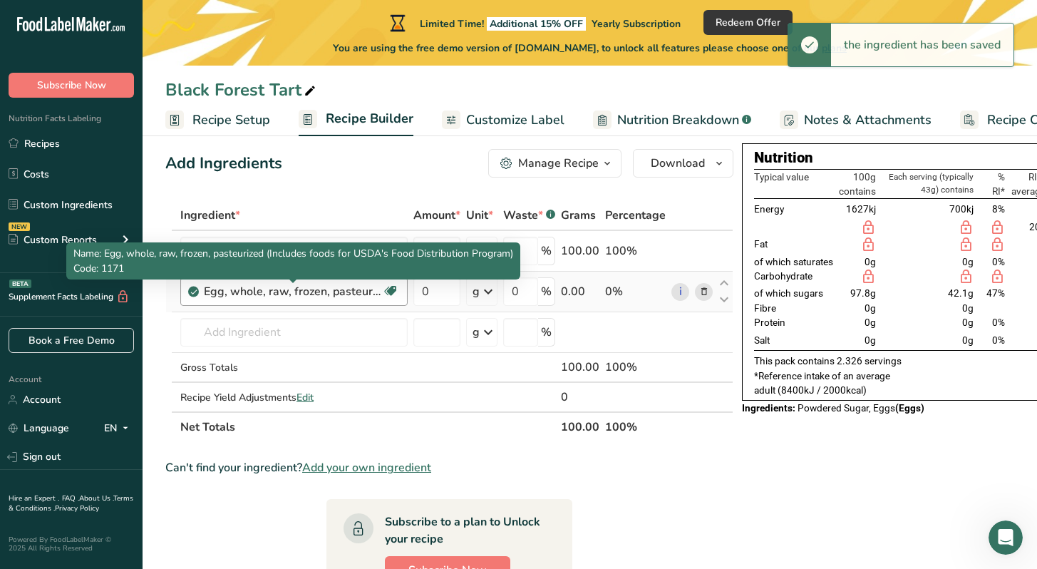
click at [295, 292] on div "Egg, whole, raw, frozen, pasteurized (Includes foods for USDA's Food Distributi…" at bounding box center [293, 291] width 178 height 17
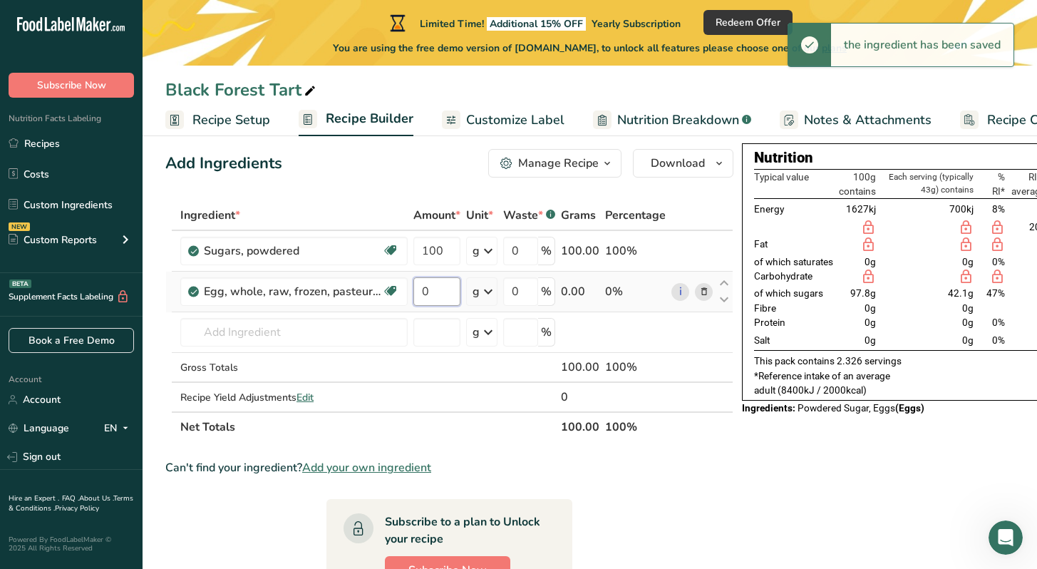
click at [436, 286] on input "0" at bounding box center [436, 291] width 47 height 29
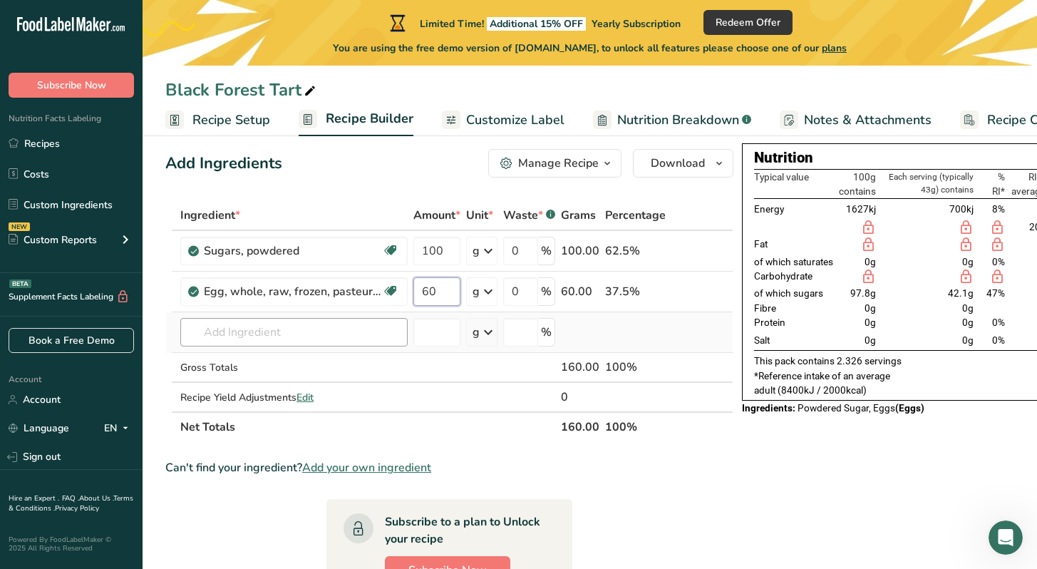
type input "60"
click at [331, 340] on div "Ingredient * Amount * Unit * Waste * .a-a{fill:#347362;}.b-a{fill:#fff;} Grams …" at bounding box center [449, 321] width 568 height 242
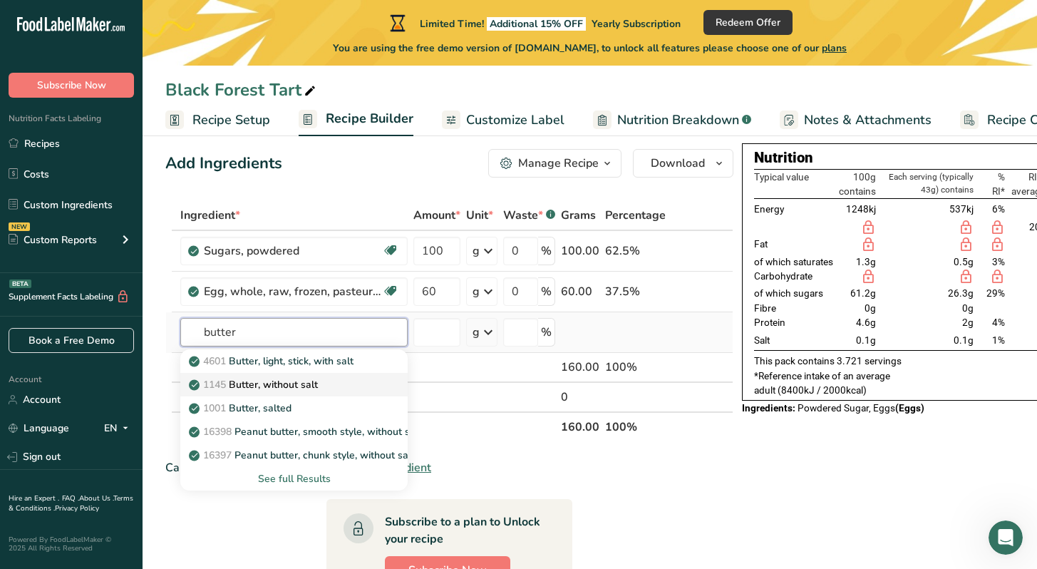
type input "butter"
click at [316, 386] on p "1145 Butter, without salt" at bounding box center [255, 384] width 126 height 15
type input "Butter, without salt"
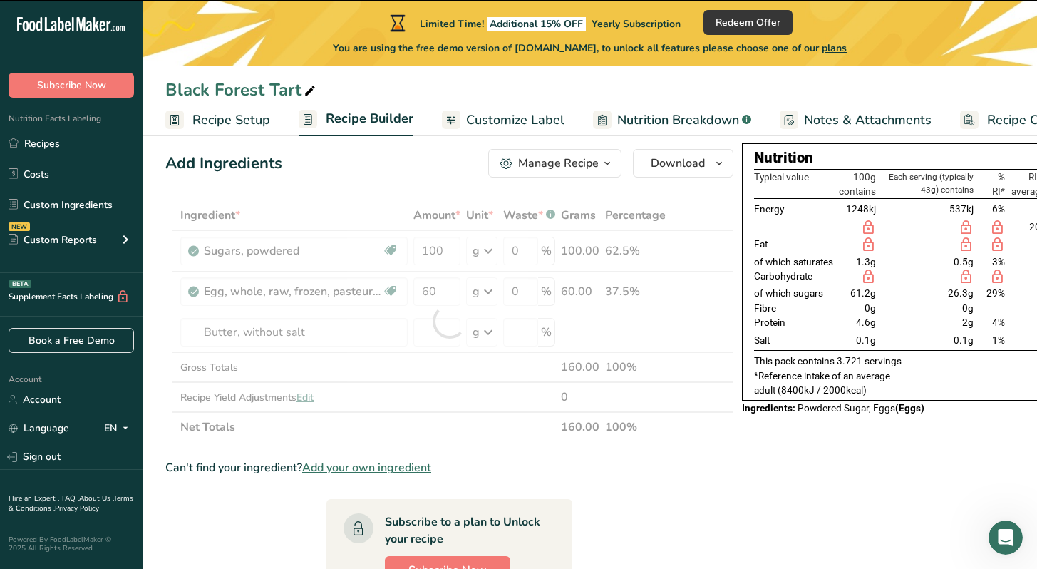
type input "0"
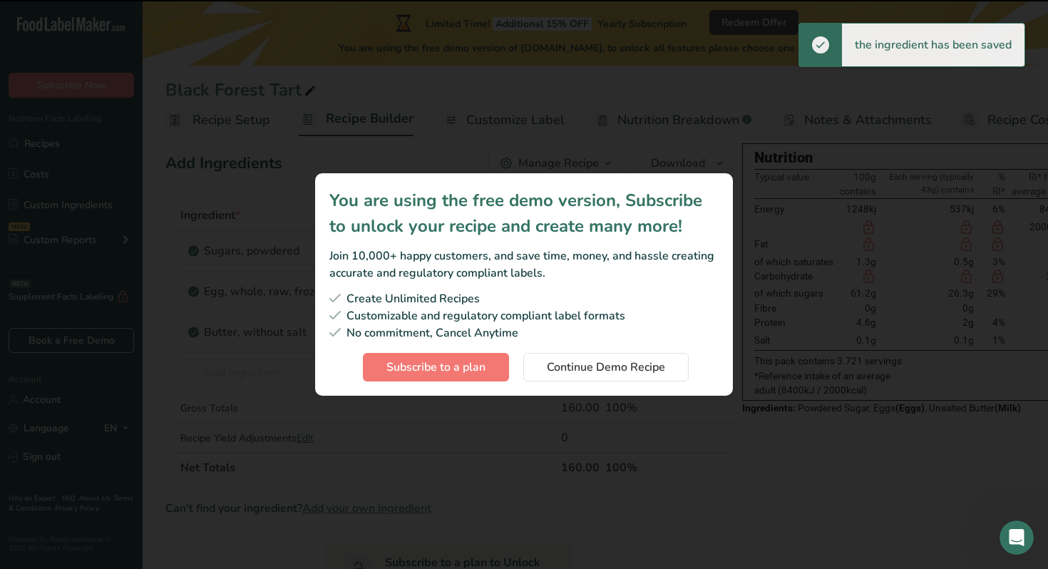
click at [427, 335] on div "No commitment, Cancel Anytime" at bounding box center [523, 332] width 389 height 17
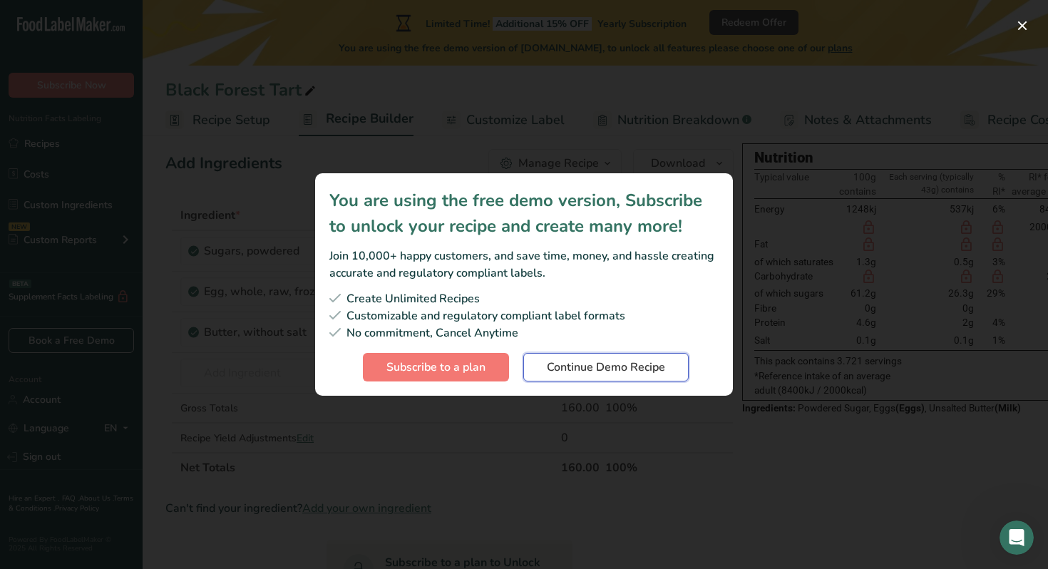
click at [597, 365] on span "Continue Demo Recipe" at bounding box center [606, 367] width 118 height 17
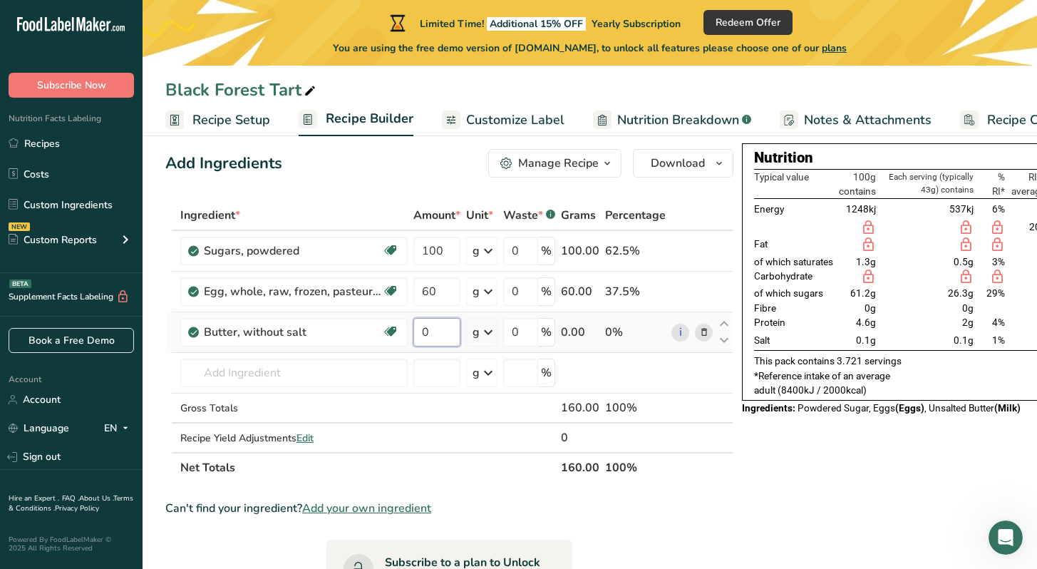
click at [448, 332] on input "0" at bounding box center [436, 332] width 47 height 29
type input "100"
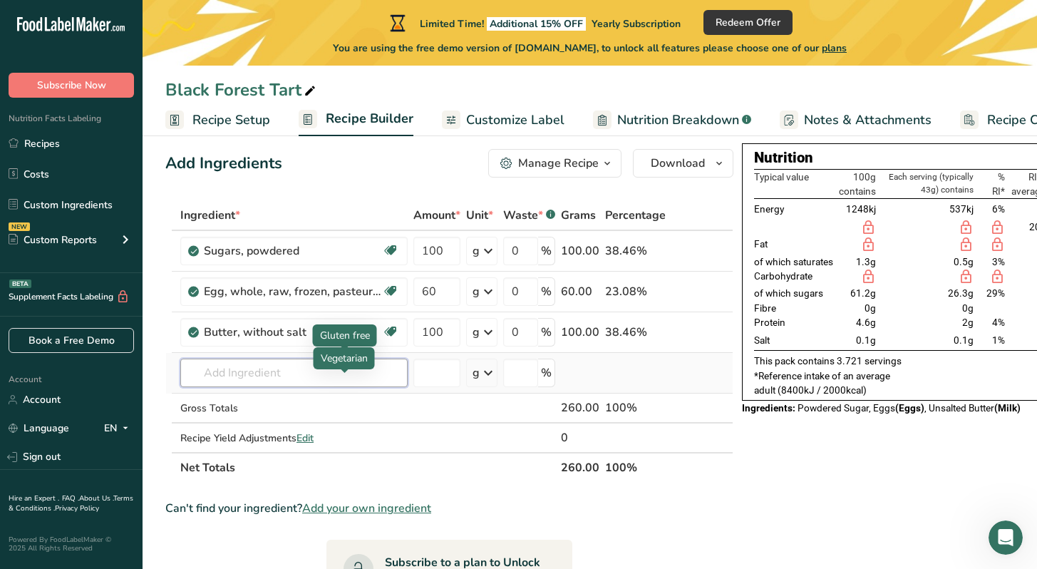
click at [339, 379] on div "Ingredient * Amount * Unit * Waste * .a-a{fill:#347362;}.b-a{fill:#fff;} Grams …" at bounding box center [449, 341] width 568 height 282
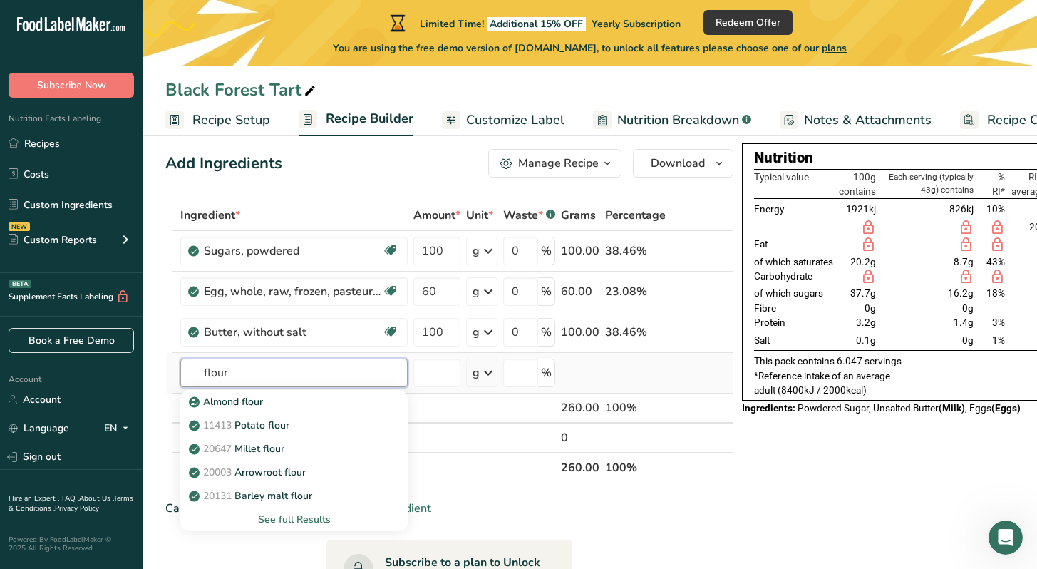
click at [202, 372] on input "flour" at bounding box center [293, 373] width 227 height 29
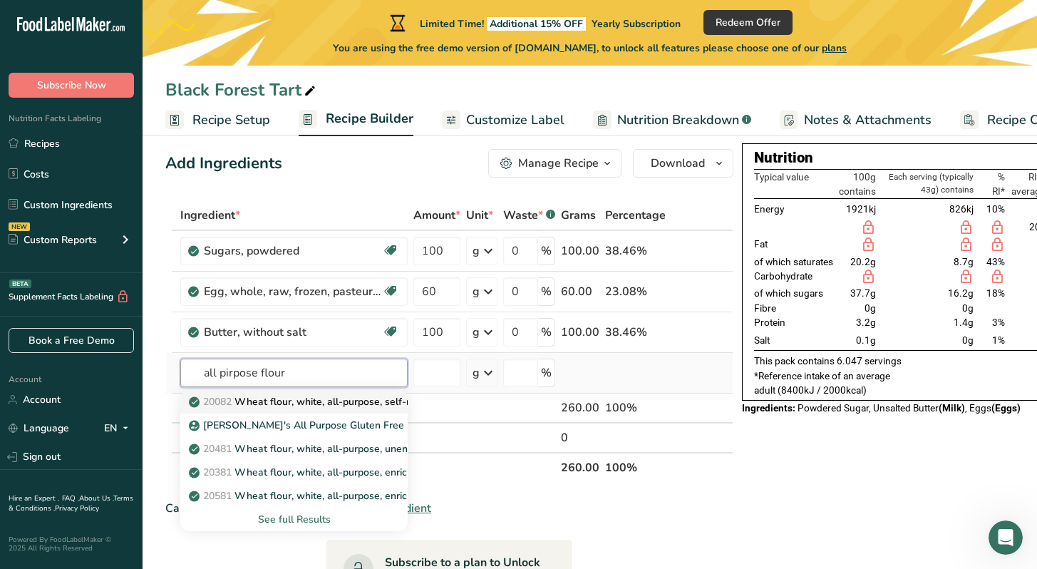
type input "all pirpose flour"
click at [252, 397] on p "20082 Wheat flour, white, all-purpose, self-rising, enriched" at bounding box center [333, 401] width 283 height 15
type input "Wheat flour, white, all-purpose, self-rising, enriched"
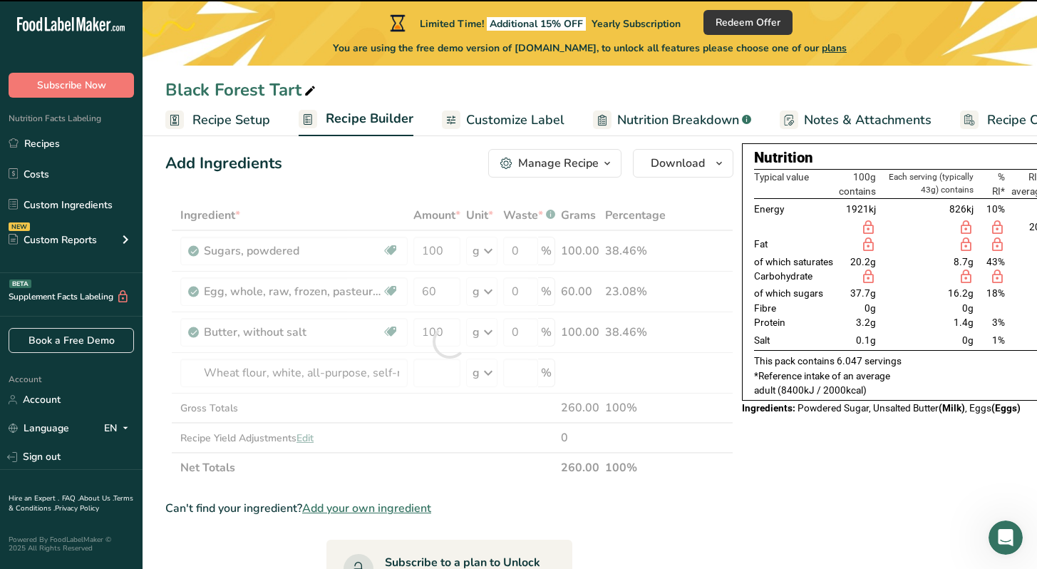
type input "0"
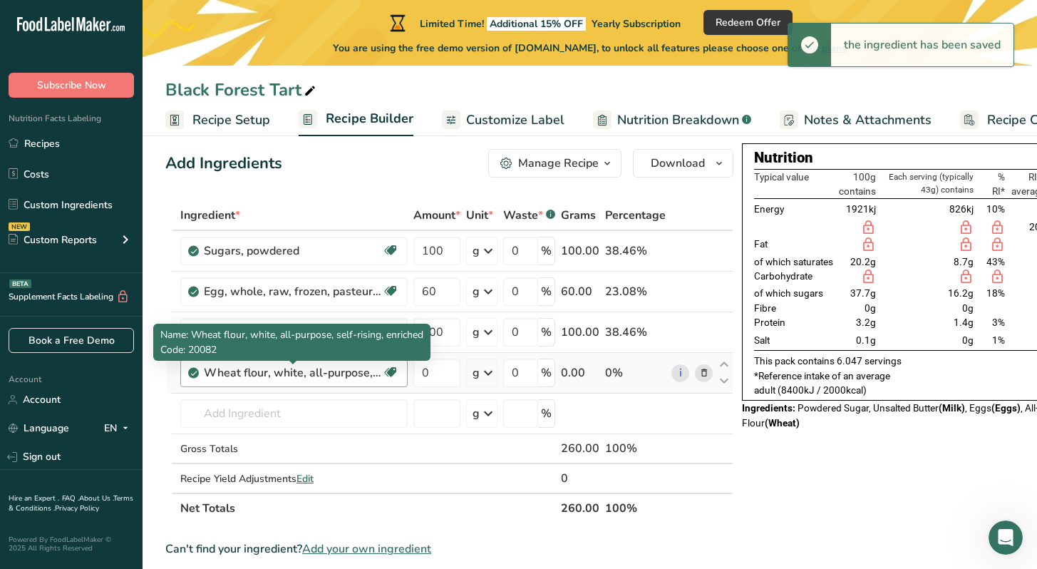
click at [346, 372] on div "Wheat flour, white, all-purpose, self-rising, enriched" at bounding box center [293, 372] width 178 height 17
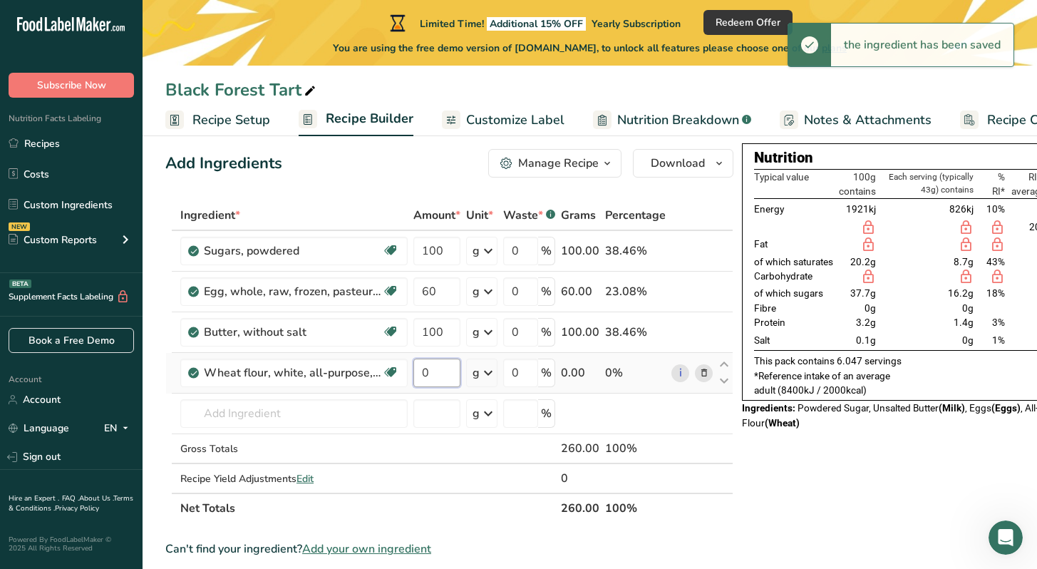
click at [433, 366] on input "0" at bounding box center [436, 373] width 47 height 29
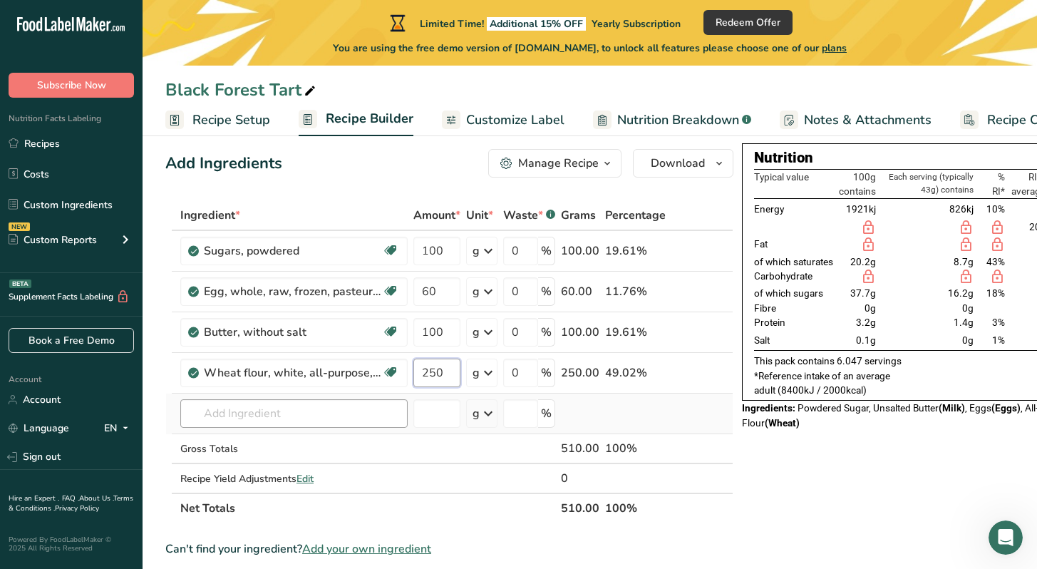
type input "250"
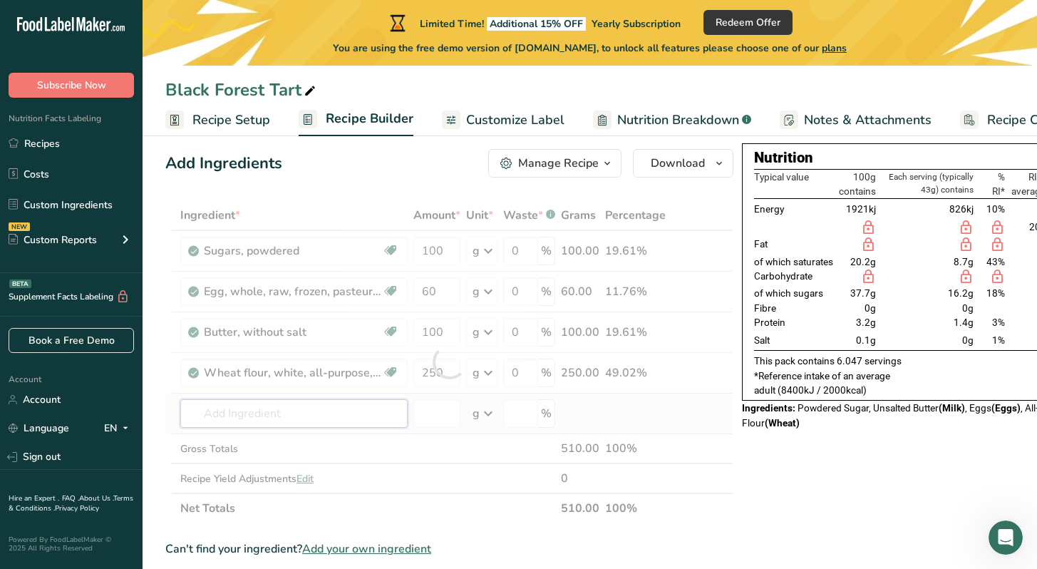
click at [346, 413] on div "Ingredient * Amount * Unit * Waste * .a-a{fill:#347362;}.b-a{fill:#fff;} Grams …" at bounding box center [449, 361] width 568 height 323
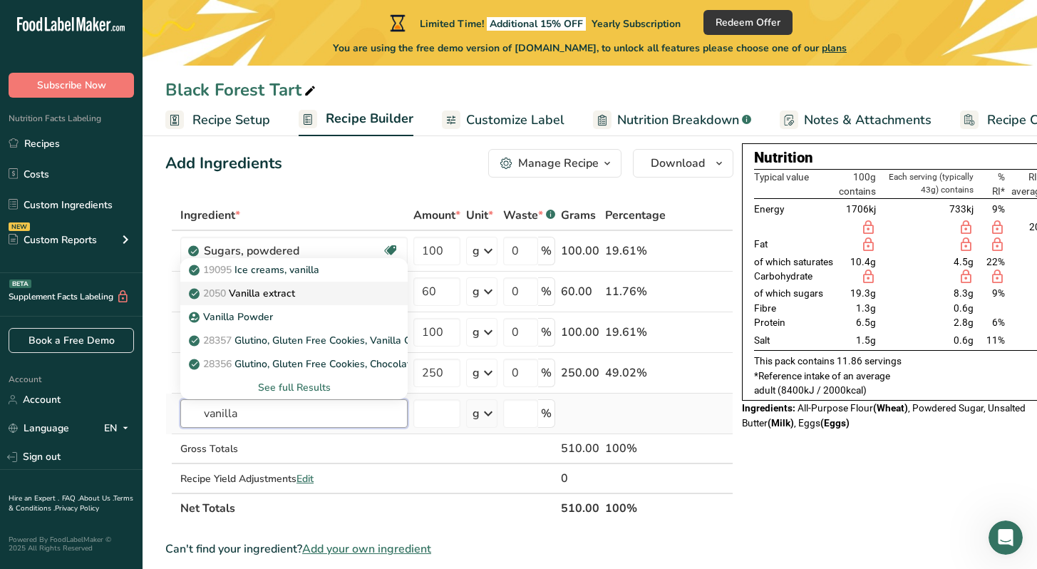
type input "vanilla"
click at [309, 301] on link "2050 Vanilla extract" at bounding box center [293, 294] width 227 height 24
type input "Vanilla extract"
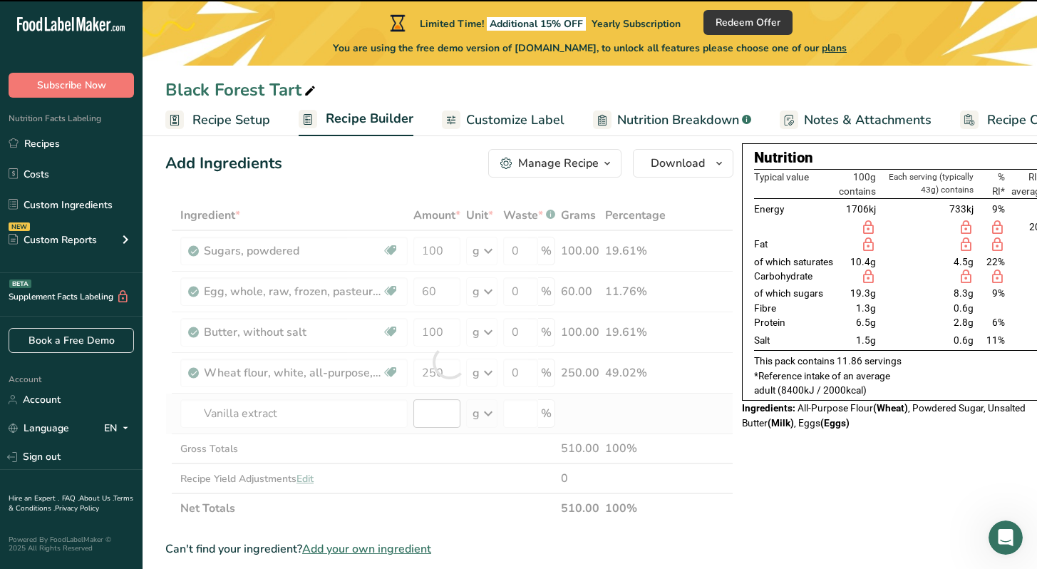
type input "0"
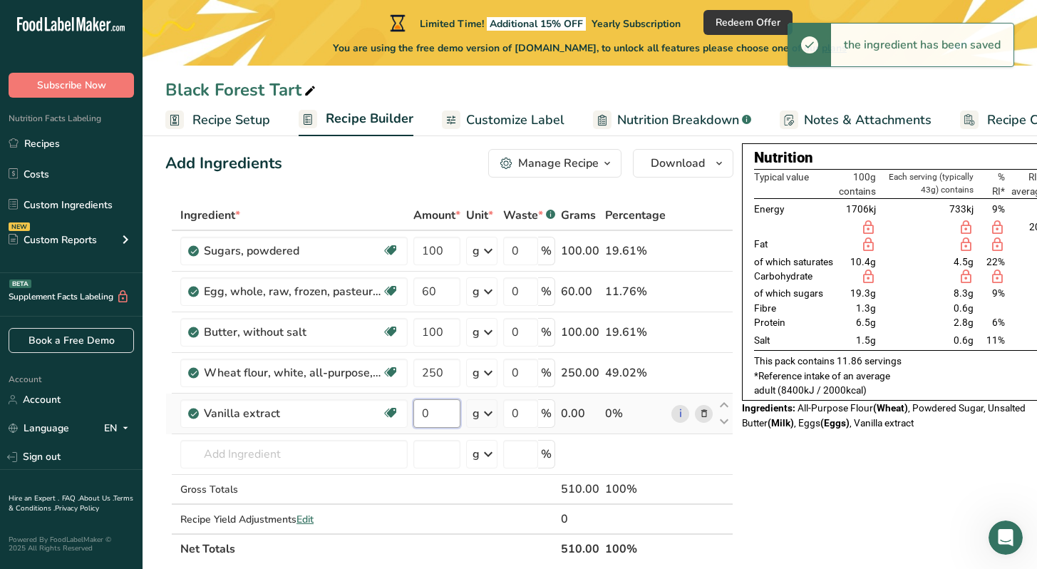
click at [439, 413] on input "0" at bounding box center [436, 413] width 47 height 29
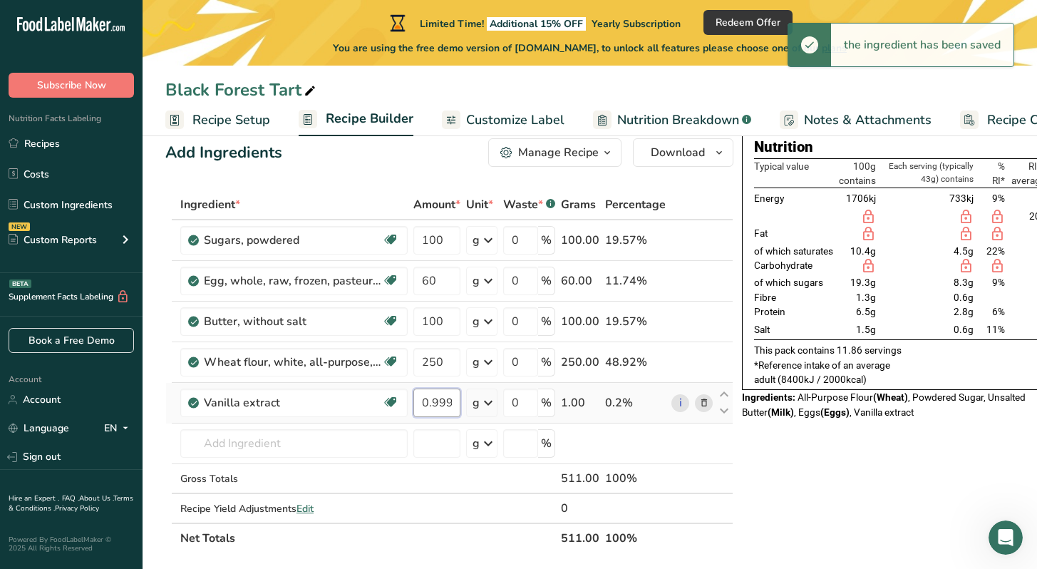
type input "0.999992"
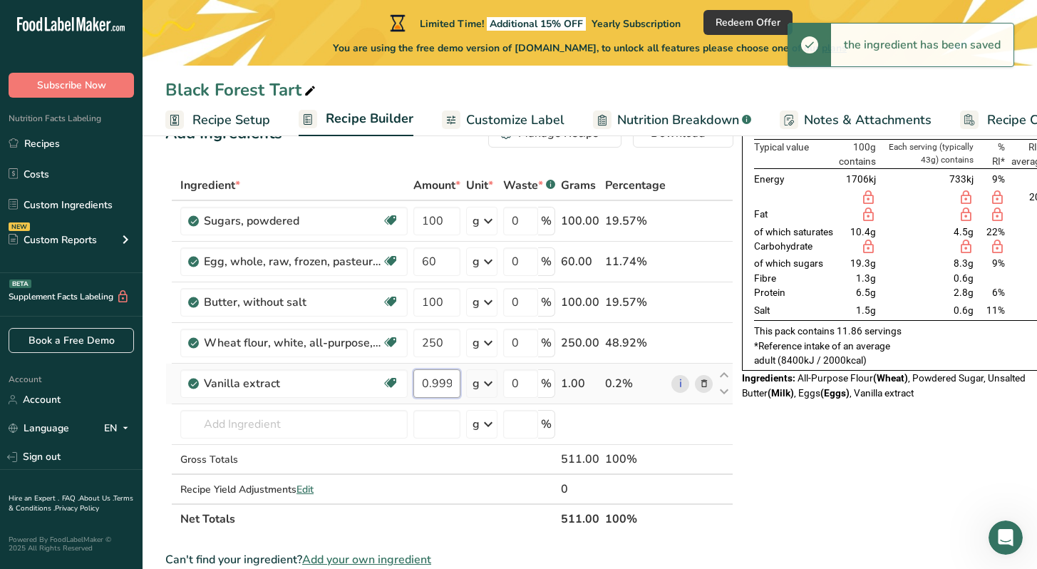
scroll to position [56, 0]
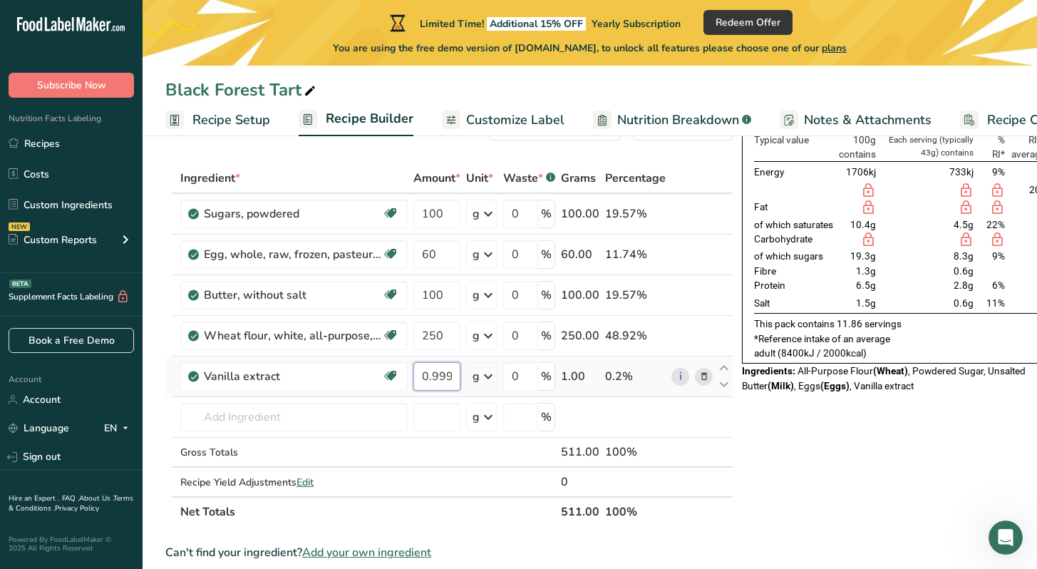
click at [439, 371] on input "0.999992" at bounding box center [436, 376] width 47 height 29
drag, startPoint x: 419, startPoint y: 374, endPoint x: 498, endPoint y: 382, distance: 79.6
click at [498, 382] on tr "Vanilla extract Dairy free Gluten free Vegan Vegetarian Soy free 0.999992 g Por…" at bounding box center [449, 376] width 567 height 41
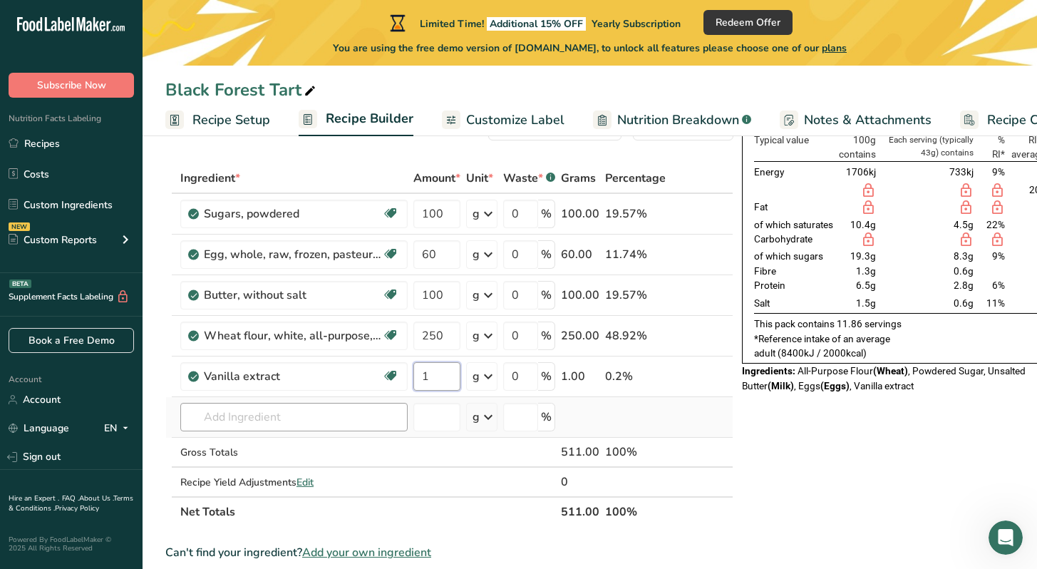
type input "1"
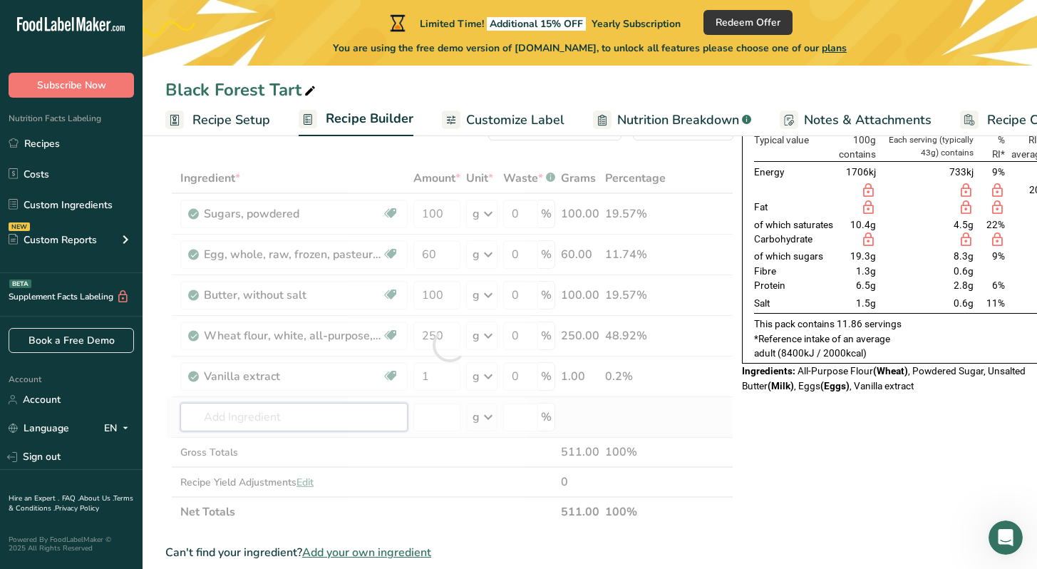
click at [346, 424] on div "Ingredient * Amount * Unit * Waste * .a-a{fill:#347362;}.b-a{fill:#fff;} Grams …" at bounding box center [449, 345] width 568 height 364
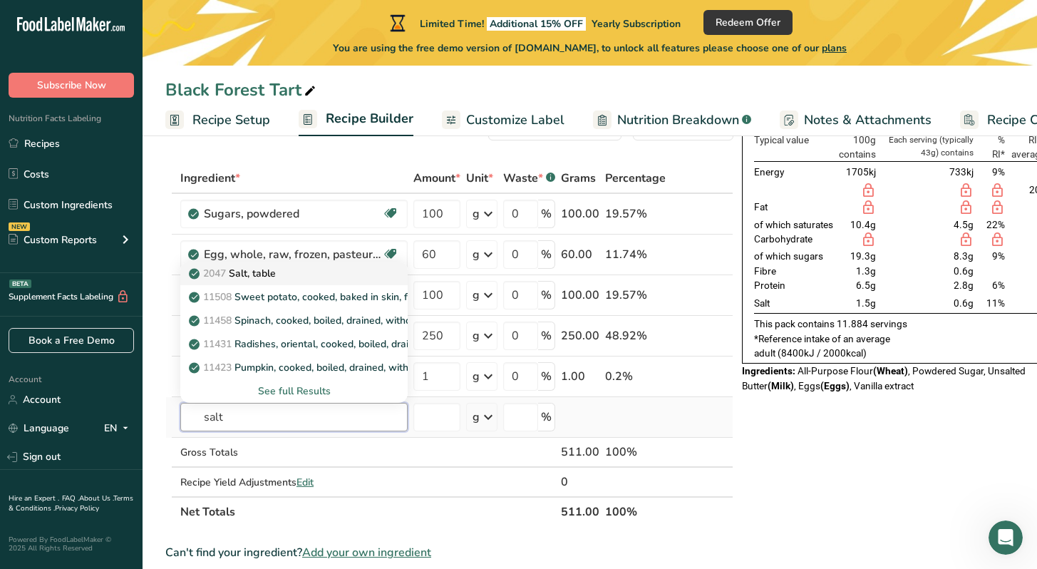
type input "salt"
click at [332, 277] on div "2047 Salt, table" at bounding box center [283, 273] width 182 height 15
type input "Salt, table"
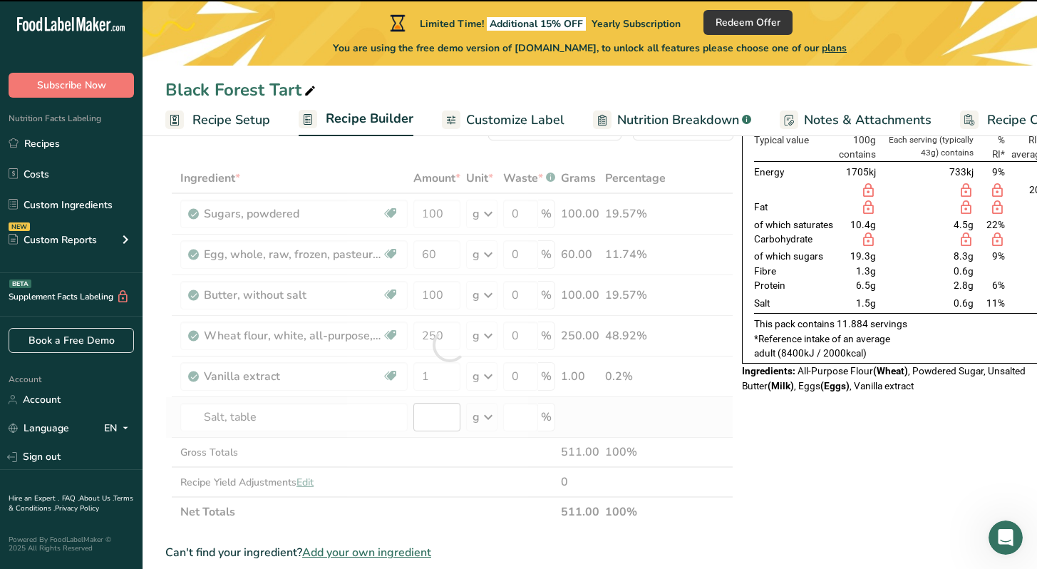
type input "0"
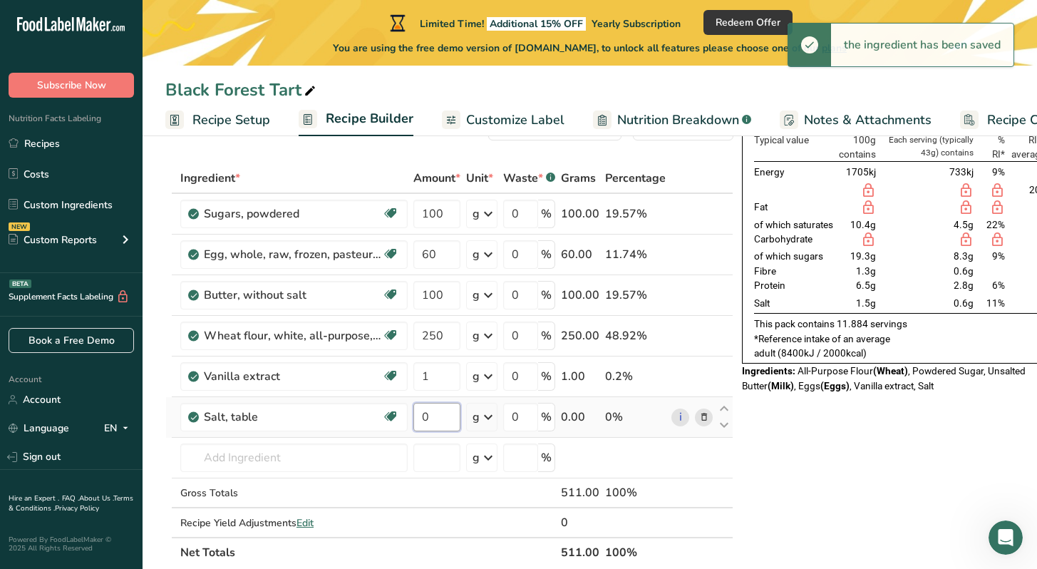
click at [437, 416] on input "0" at bounding box center [436, 417] width 47 height 29
type input "1"
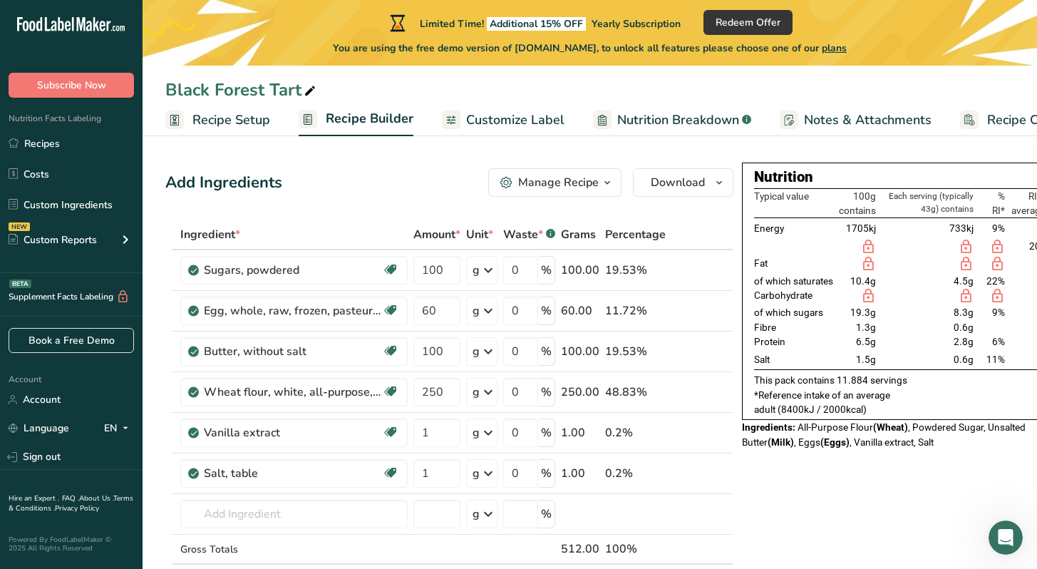
click at [565, 177] on div "Manage Recipe" at bounding box center [558, 182] width 81 height 17
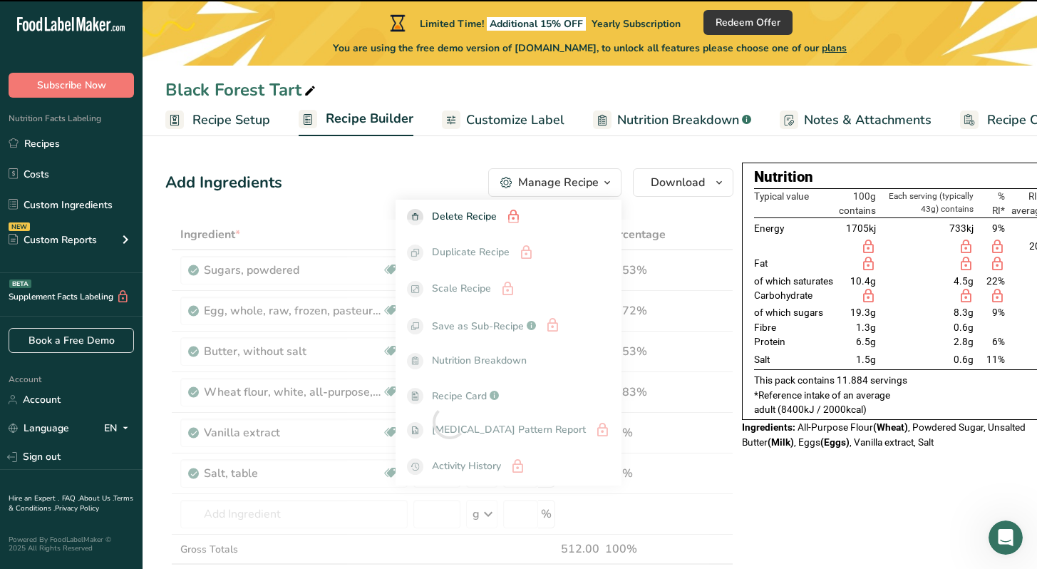
click at [451, 181] on div "Add Ingredients Manage Recipe Delete Recipe Duplicate Recipe Scale Recipe Save …" at bounding box center [449, 182] width 568 height 29
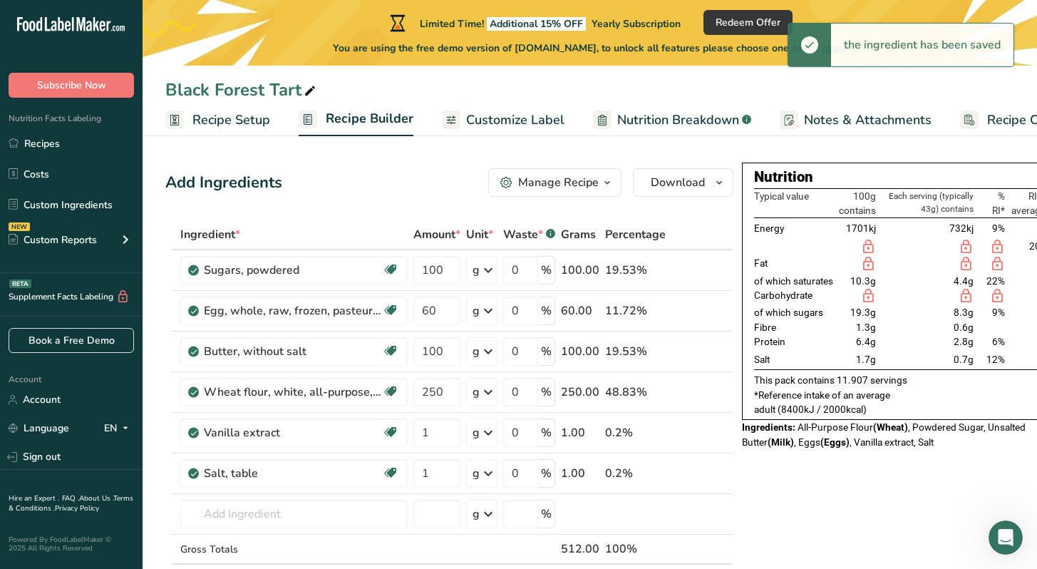
click at [214, 123] on span "Recipe Setup" at bounding box center [231, 119] width 78 height 19
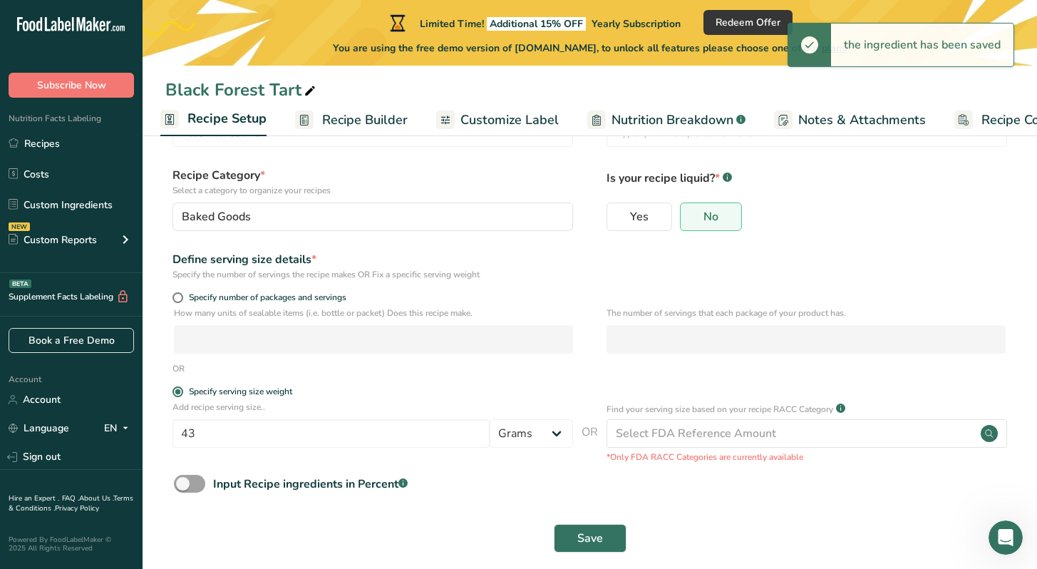
scroll to position [88, 0]
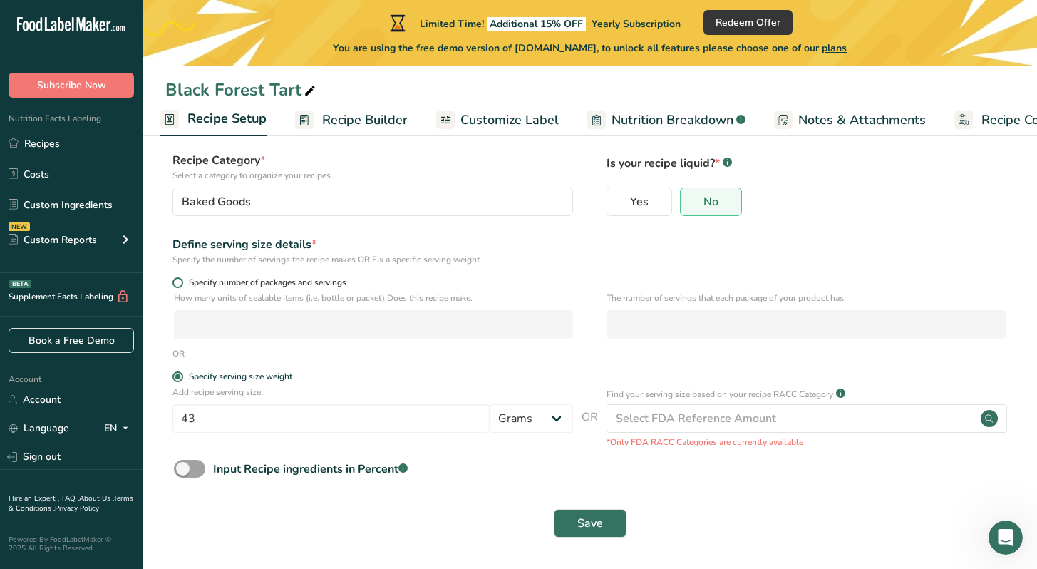
click at [236, 282] on span "Specify number of packages and servings" at bounding box center [264, 282] width 163 height 11
click at [182, 282] on input "Specify number of packages and servings" at bounding box center [177, 282] width 9 height 9
radio input "true"
radio input "false"
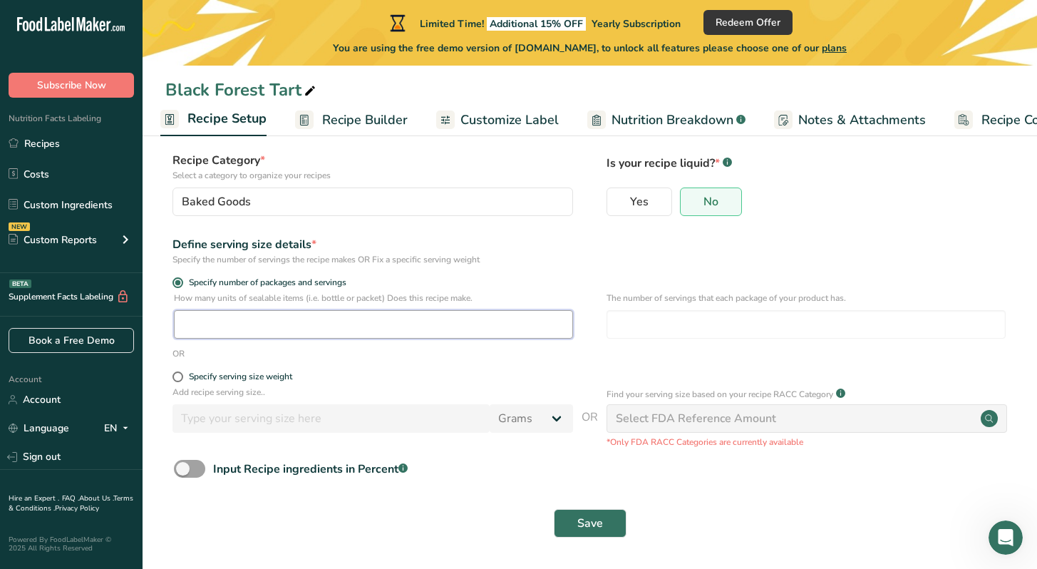
click at [239, 321] on input "number" at bounding box center [373, 324] width 399 height 29
type input "10"
click at [500, 366] on form "Recipe name * Black Forest Tart Recipe code .a-a{fill:#347362;}.b-a{fill:#fff;}…" at bounding box center [589, 313] width 849 height 465
click at [634, 299] on p "The number of servings that each package of your product has." at bounding box center [806, 298] width 399 height 13
click at [634, 318] on input "number" at bounding box center [806, 324] width 399 height 29
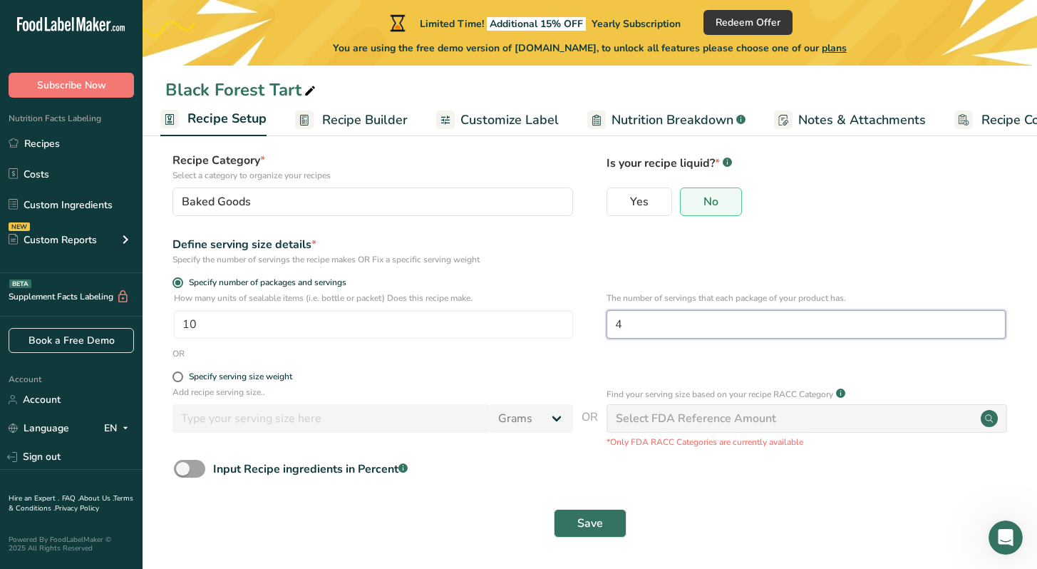
type input "4"
click at [580, 359] on div "OR" at bounding box center [589, 353] width 849 height 13
click at [594, 525] on span "Save" at bounding box center [590, 523] width 26 height 17
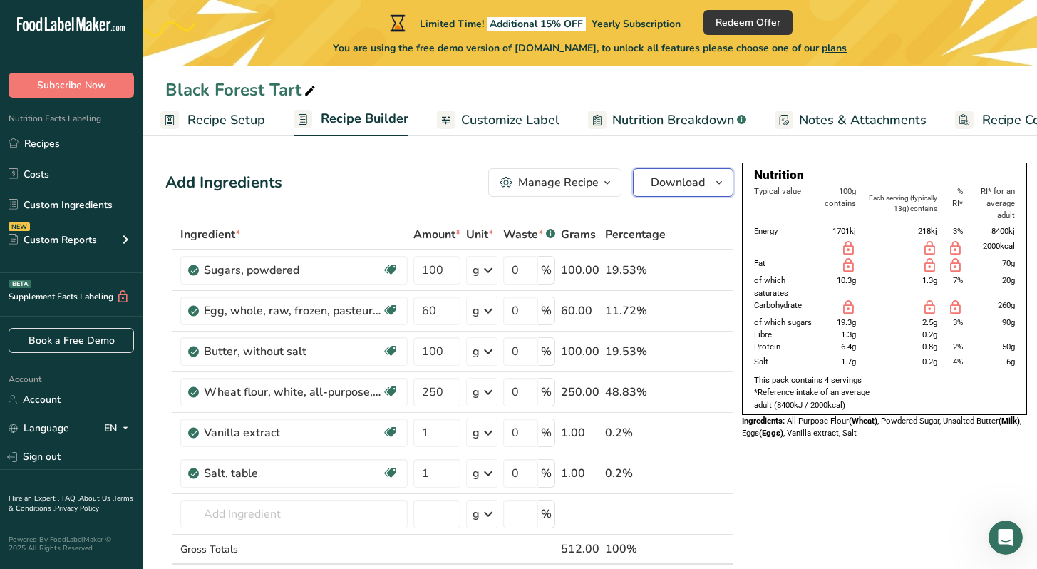
click at [696, 175] on span "Download" at bounding box center [678, 182] width 54 height 17
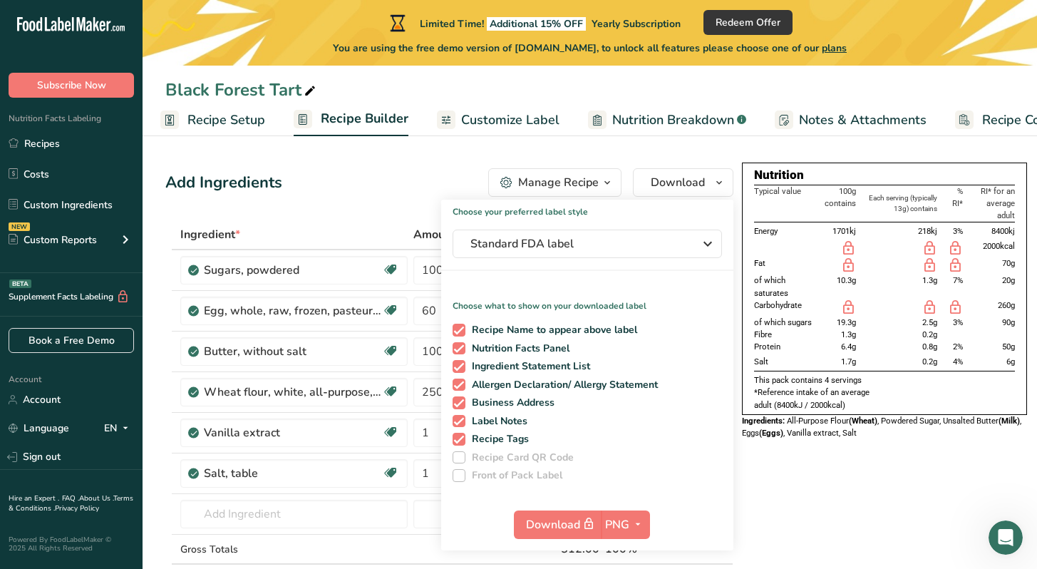
click at [421, 181] on div "Add Ingredients Manage Recipe Delete Recipe Duplicate Recipe Scale Recipe Save …" at bounding box center [449, 182] width 568 height 29
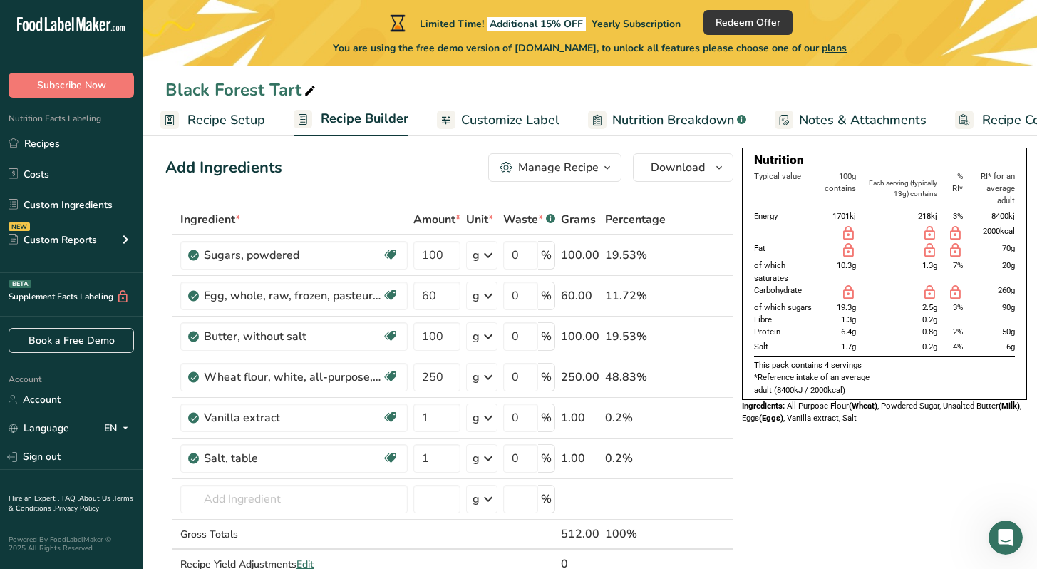
scroll to position [19, 0]
